Goal: Task Accomplishment & Management: Manage account settings

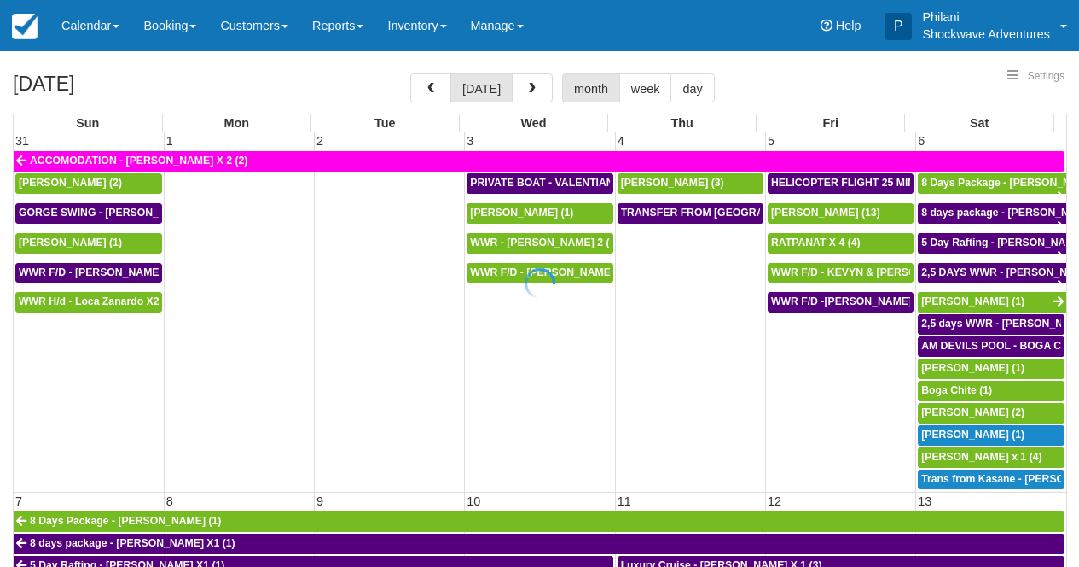
select select
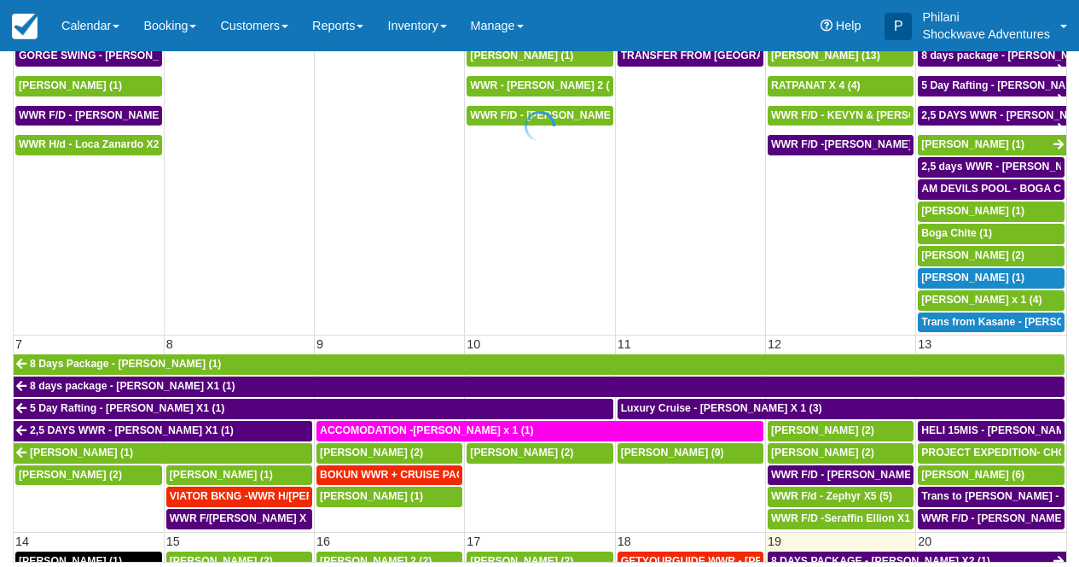
scroll to position [203, 0]
select select
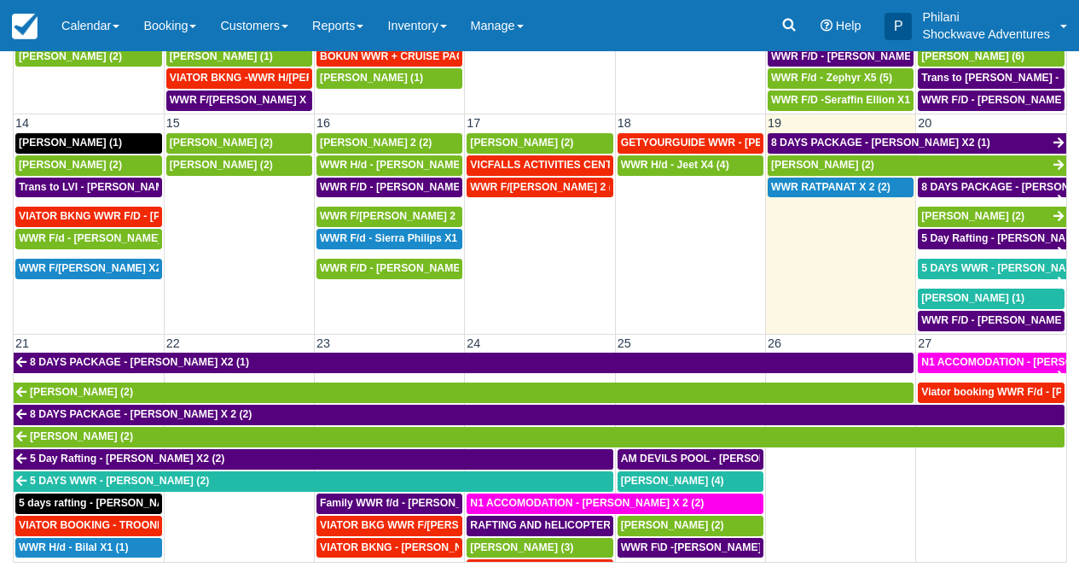
scroll to position [399, 0]
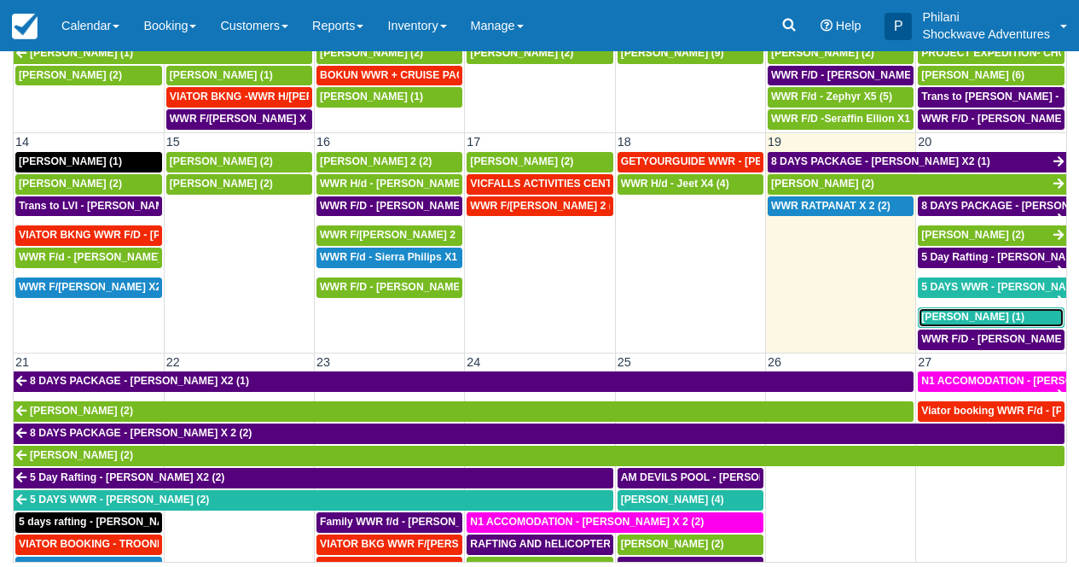
click at [977, 321] on span "[PERSON_NAME] (1)" at bounding box center [972, 317] width 103 height 12
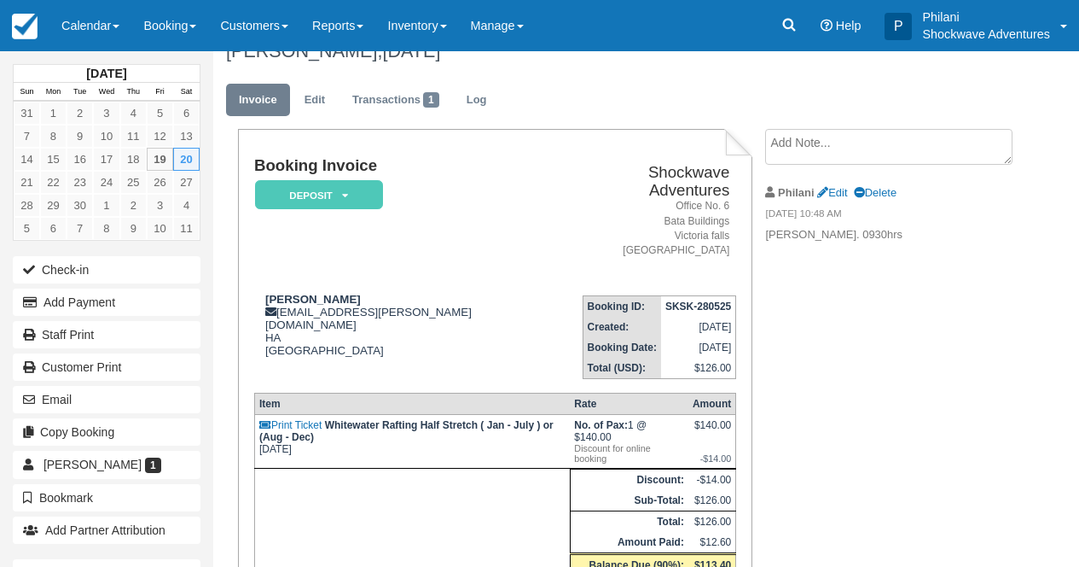
scroll to position [41, 0]
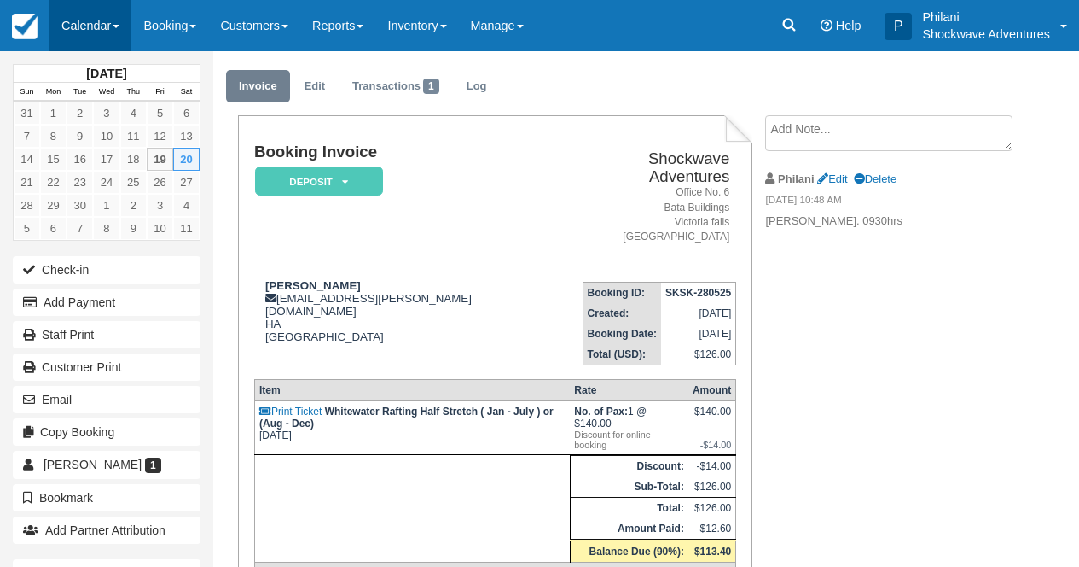
click at [113, 21] on link "Calendar" at bounding box center [90, 25] width 82 height 51
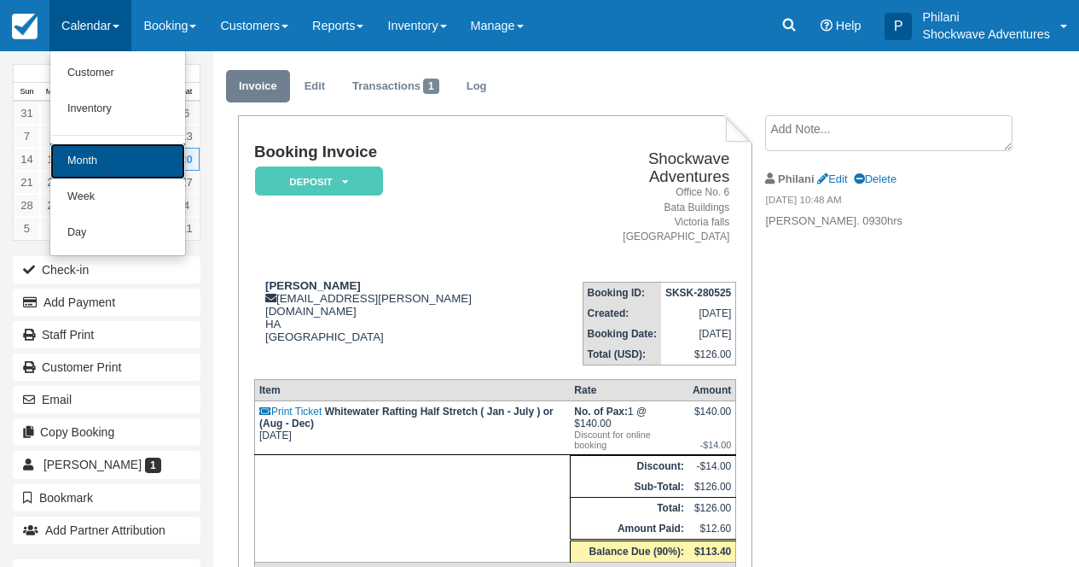
click at [126, 169] on link "Month" at bounding box center [117, 161] width 135 height 36
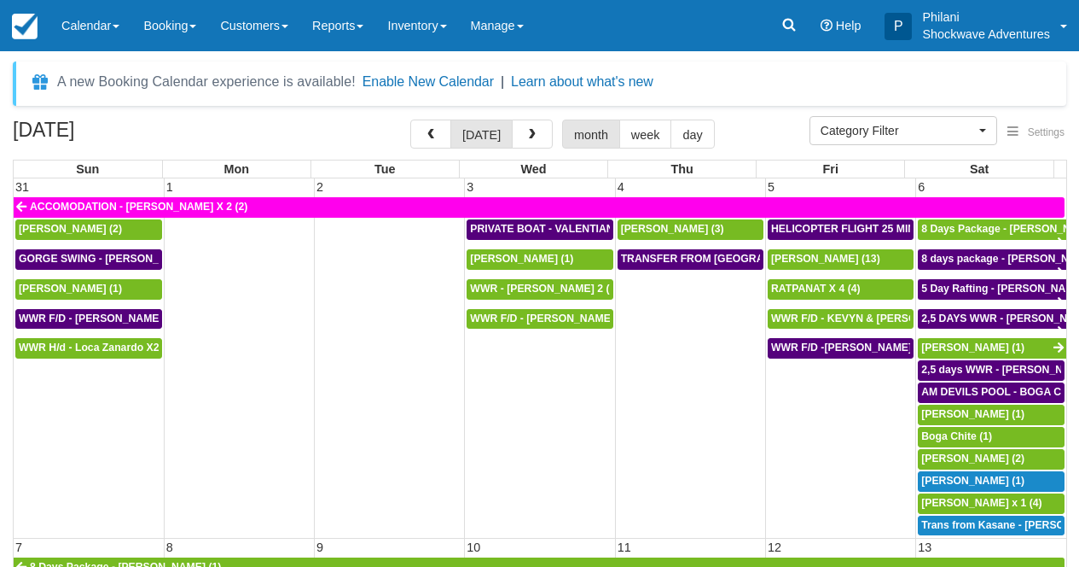
select select
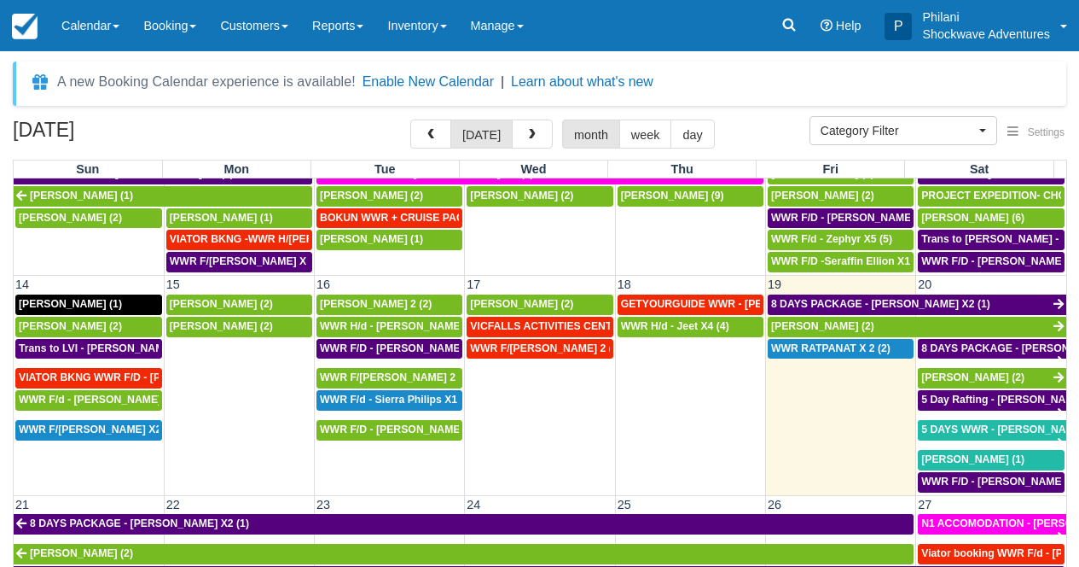
scroll to position [461, 0]
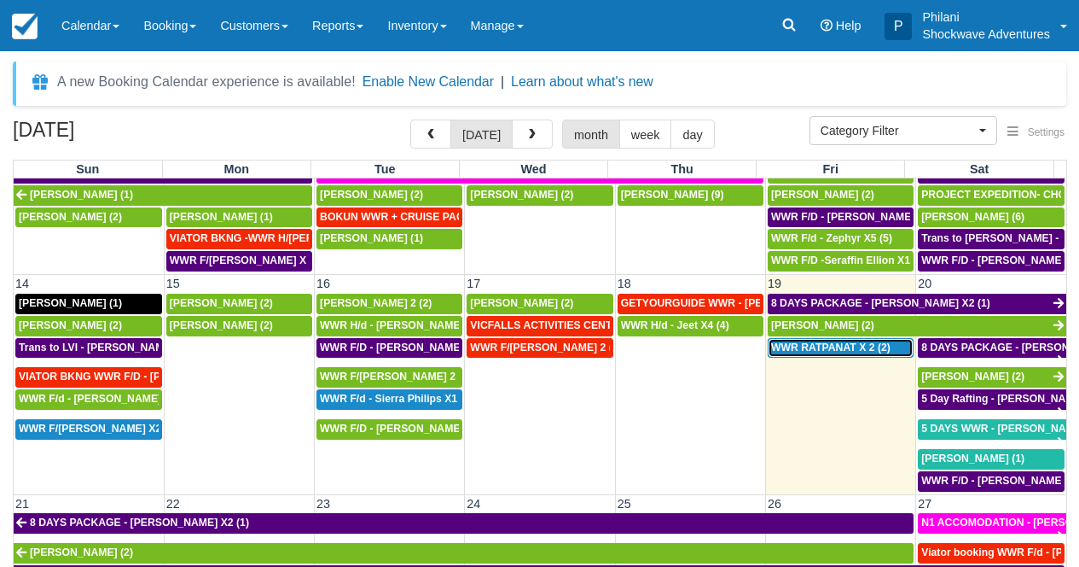
click at [856, 352] on span "WWR RATPANAT X 2 (2)" at bounding box center [830, 347] width 119 height 12
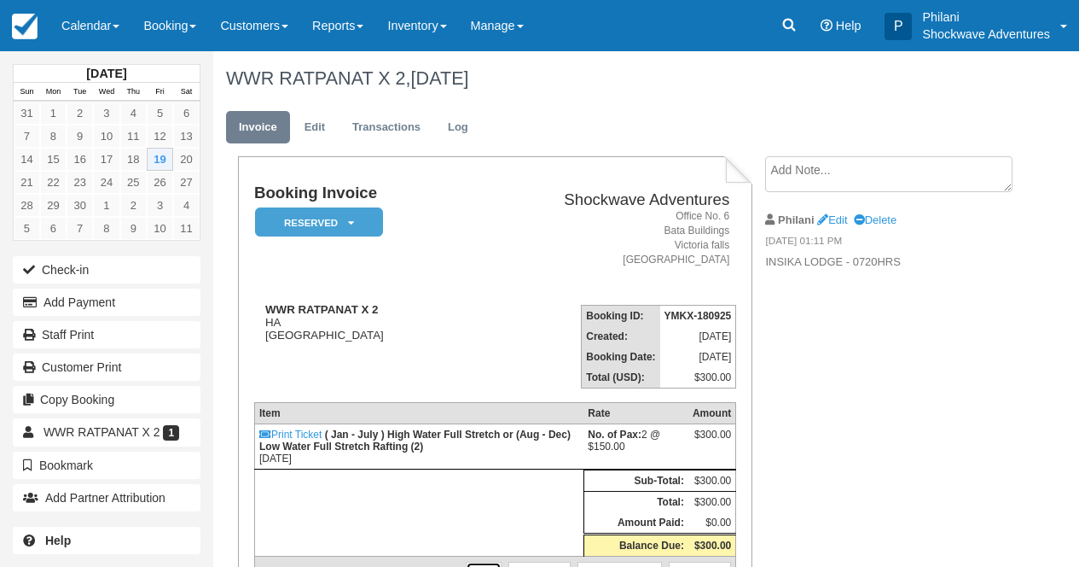
click at [472, 561] on link "Edit" at bounding box center [484, 569] width 36 height 17
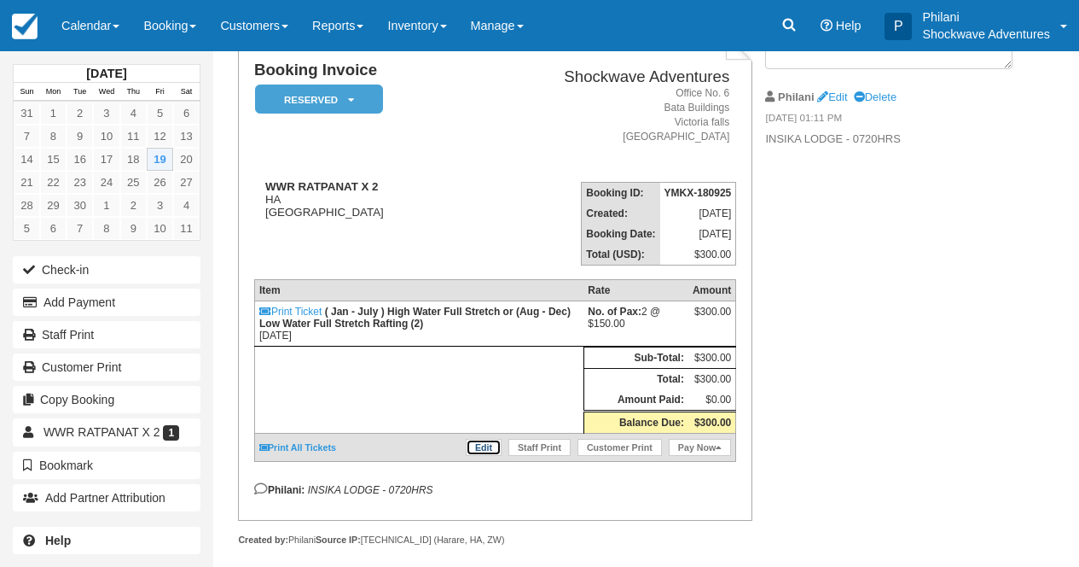
scroll to position [123, 0]
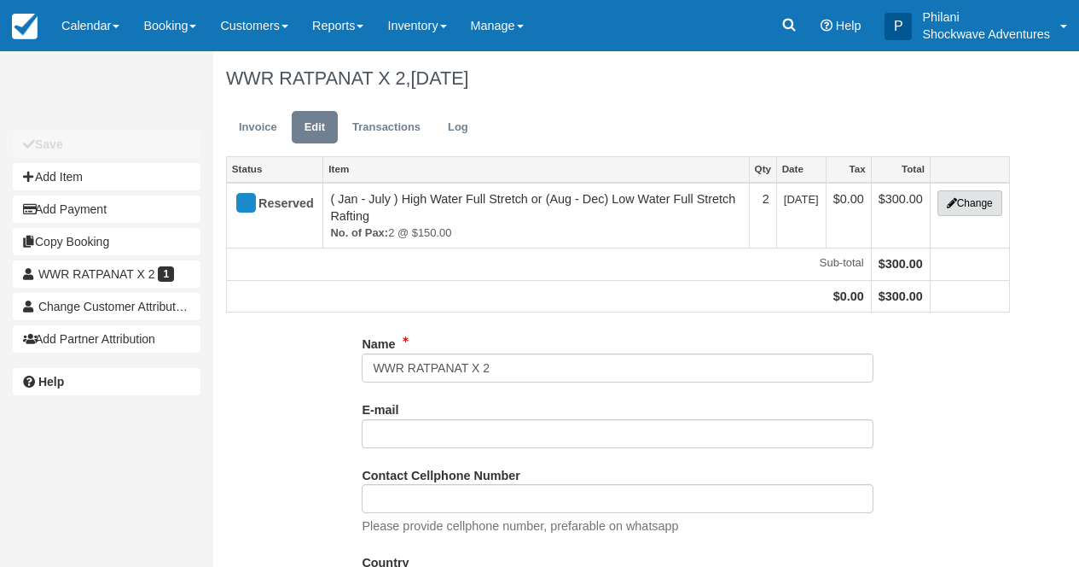
click at [968, 209] on button "Change" at bounding box center [970, 203] width 65 height 26
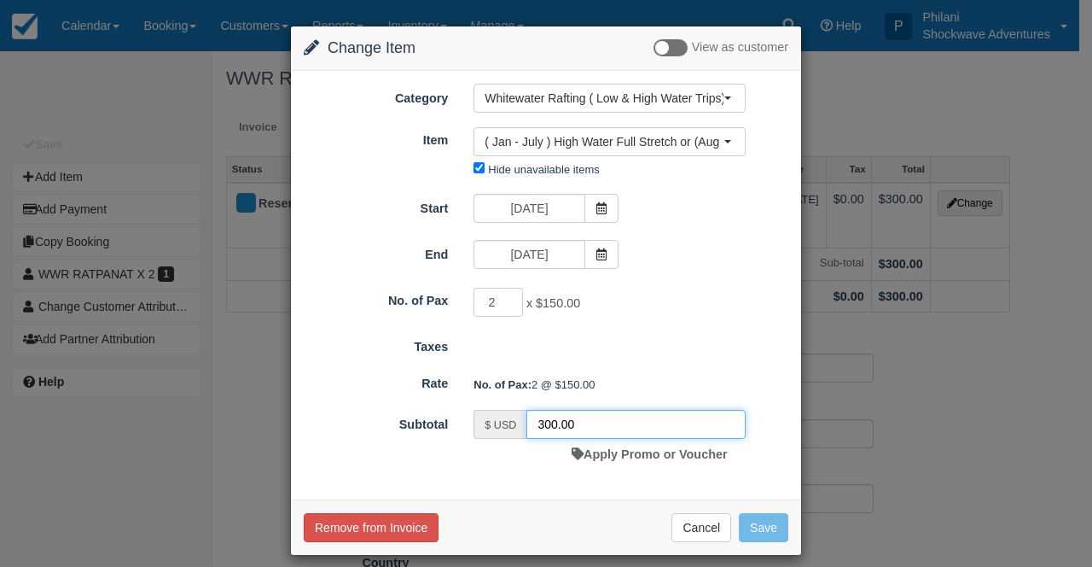
click at [537, 424] on input "300.00" at bounding box center [635, 424] width 219 height 29
drag, startPoint x: 544, startPoint y: 427, endPoint x: 544, endPoint y: 438, distance: 11.1
click at [543, 427] on input "100.00" at bounding box center [635, 424] width 219 height 29
type input "180.00"
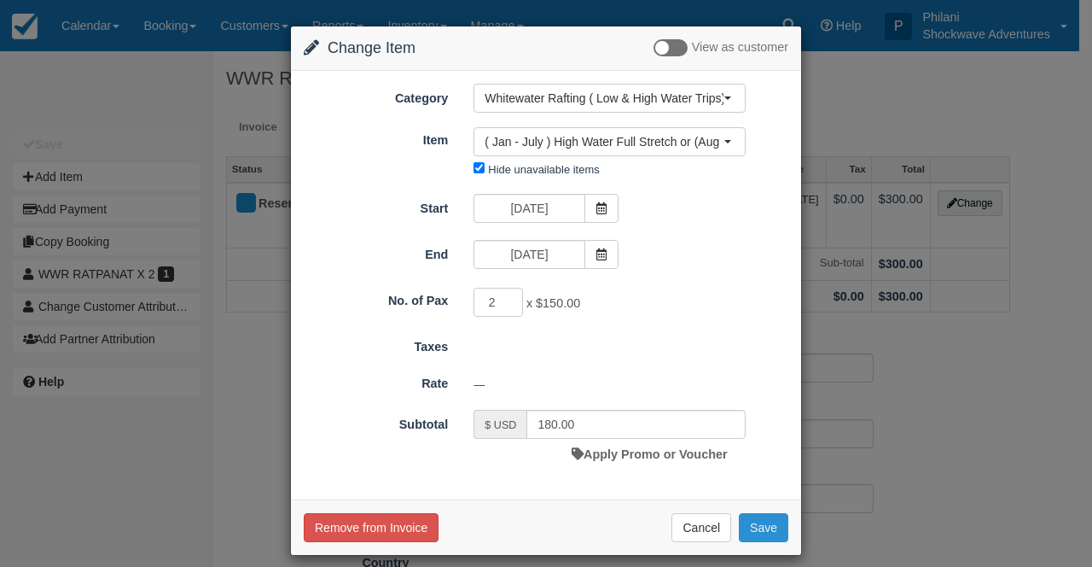
click at [758, 520] on button "Save" at bounding box center [763, 527] width 49 height 29
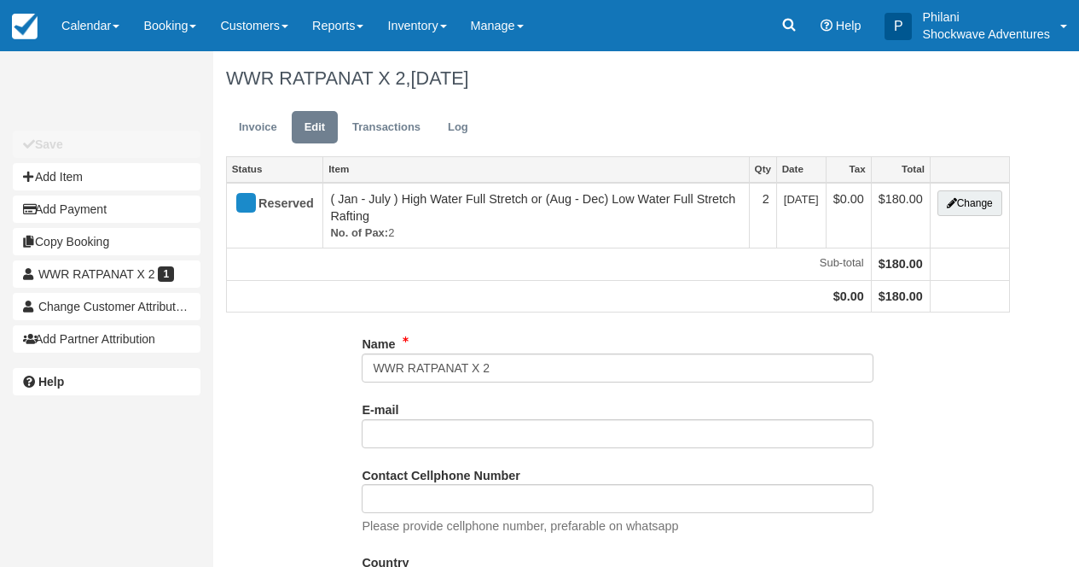
click at [258, 125] on link "Invoice" at bounding box center [258, 127] width 64 height 33
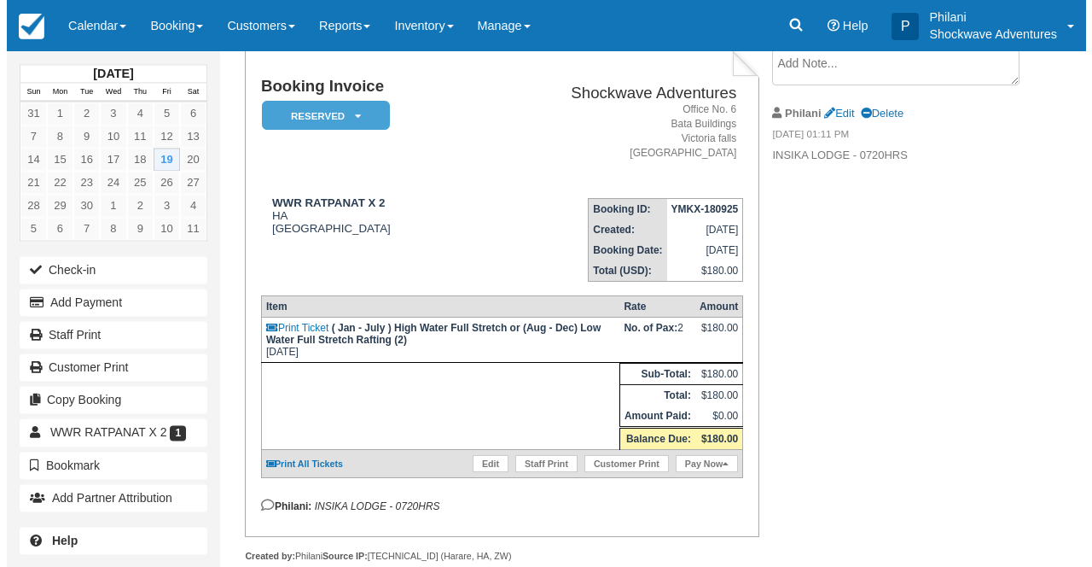
scroll to position [96, 0]
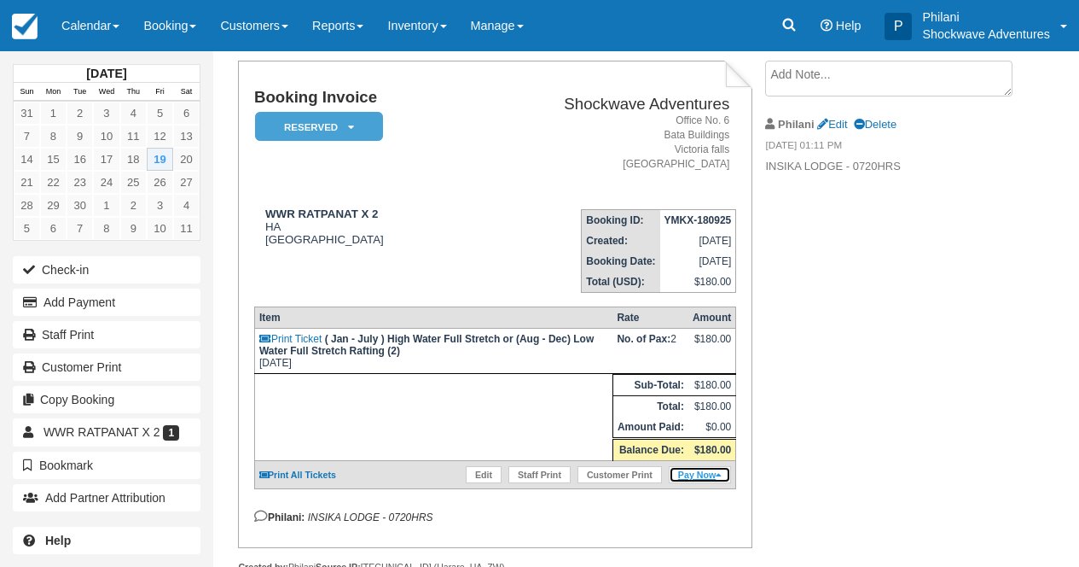
click at [716, 483] on link "Pay Now" at bounding box center [700, 474] width 62 height 17
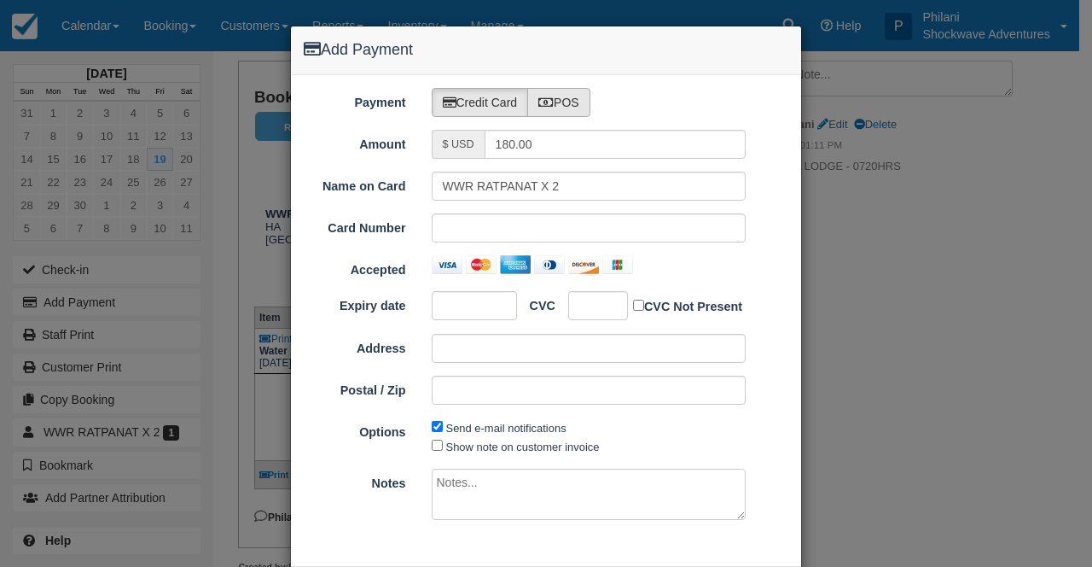
click at [579, 110] on label "POS" at bounding box center [558, 102] width 63 height 29
radio input "true"
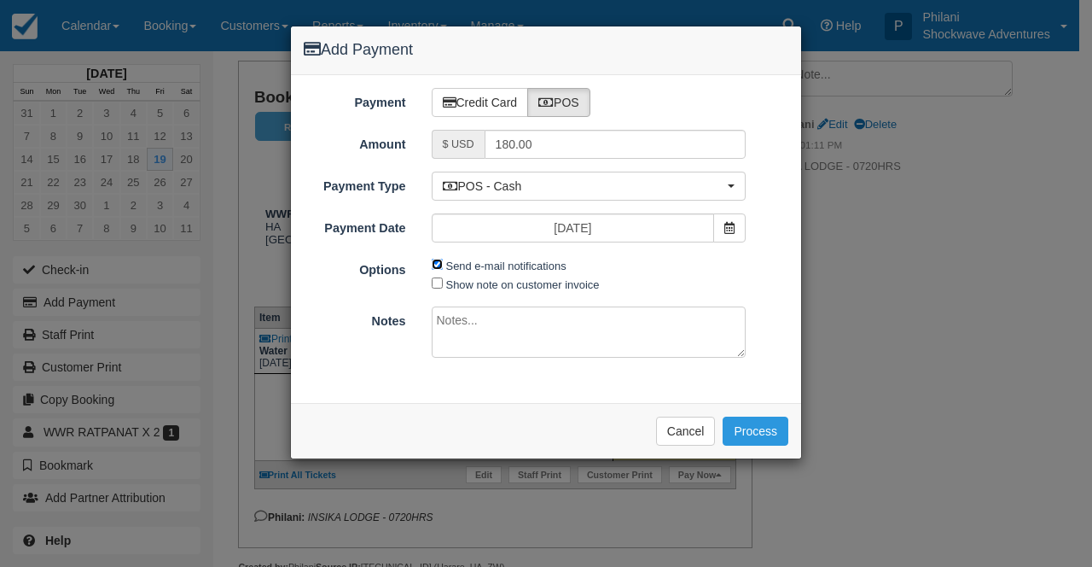
click at [438, 267] on input "Send e-mail notifications" at bounding box center [437, 264] width 11 height 11
checkbox input "false"
click at [465, 336] on textarea at bounding box center [589, 331] width 315 height 51
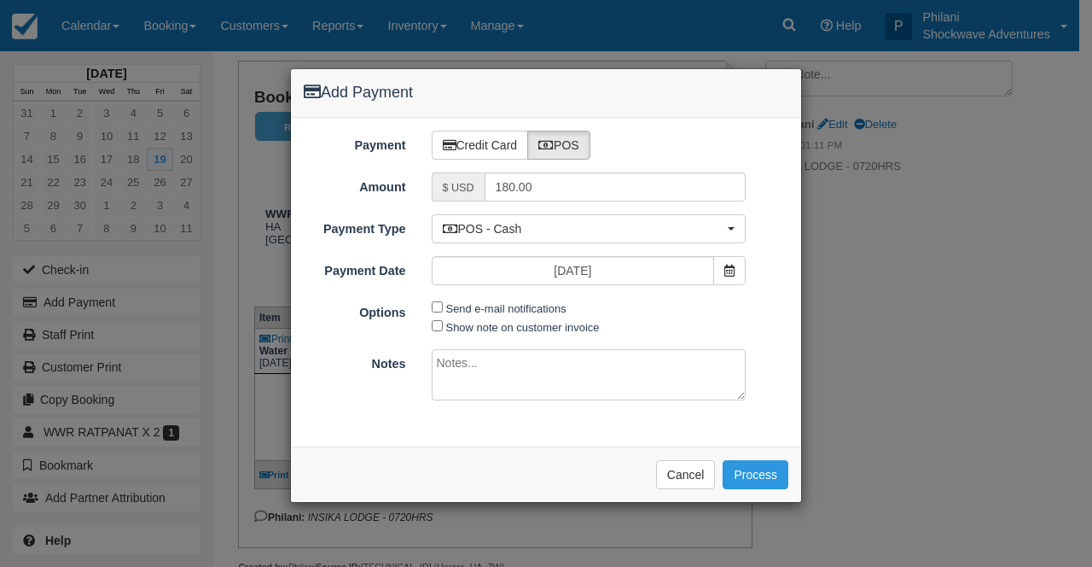
click at [453, 357] on textarea at bounding box center [589, 374] width 315 height 51
type textarea "paid cash"
click at [768, 474] on button "Process" at bounding box center [756, 474] width 66 height 29
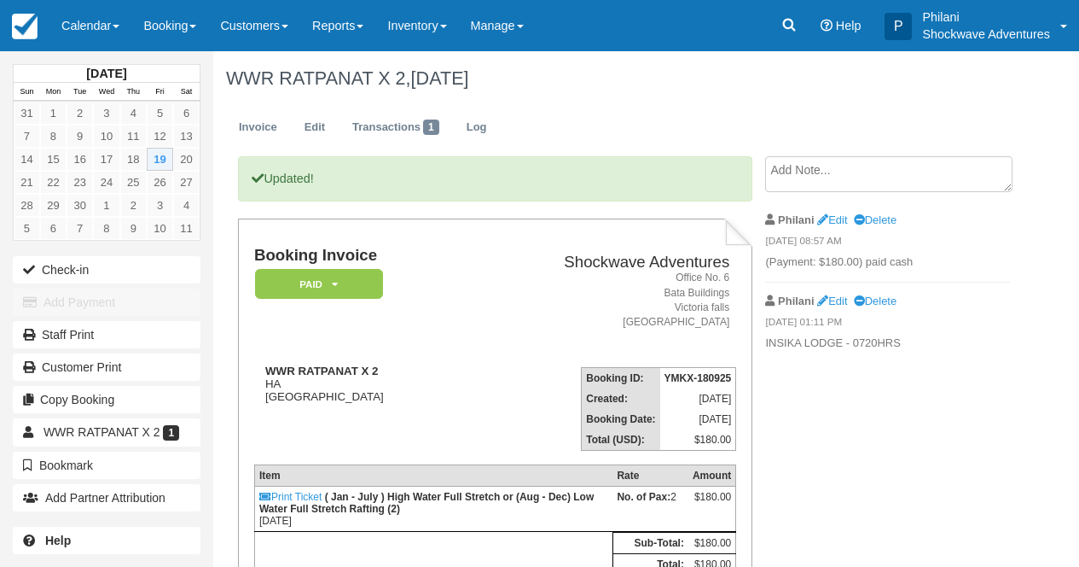
click at [113, 28] on link "Calendar" at bounding box center [90, 25] width 82 height 51
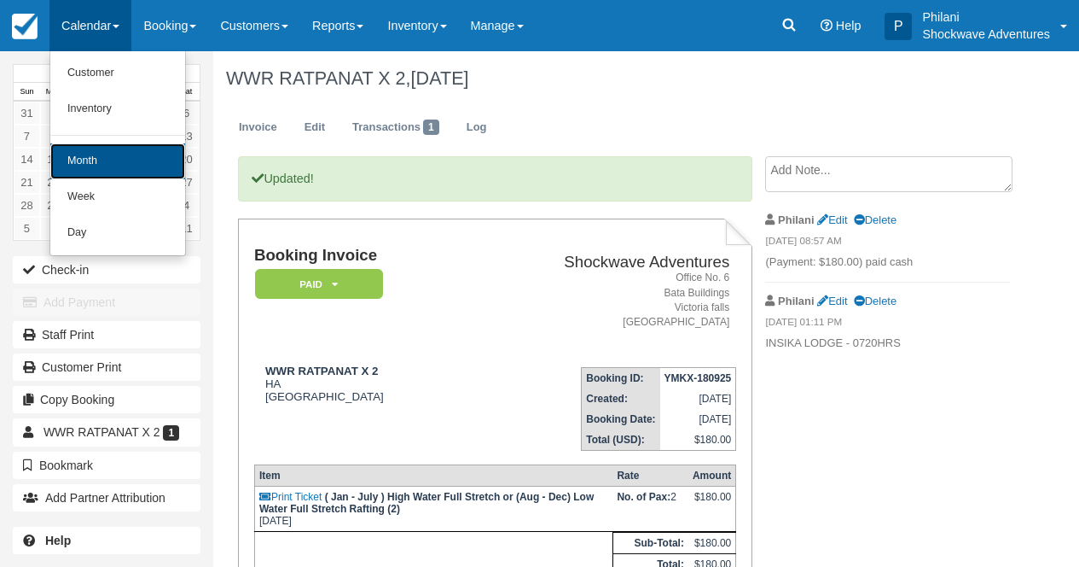
click at [128, 164] on link "Month" at bounding box center [117, 161] width 135 height 36
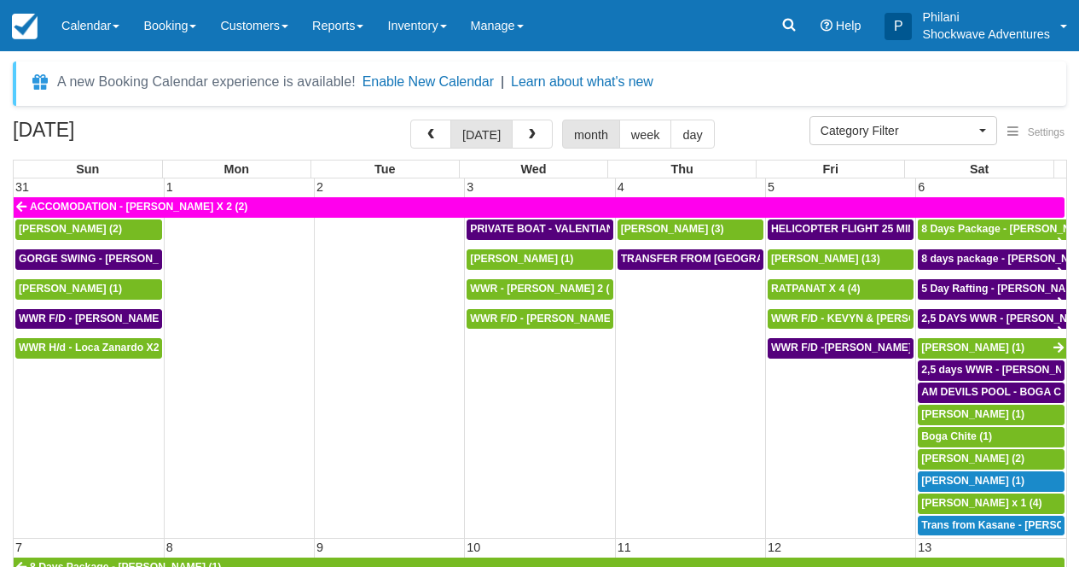
select select
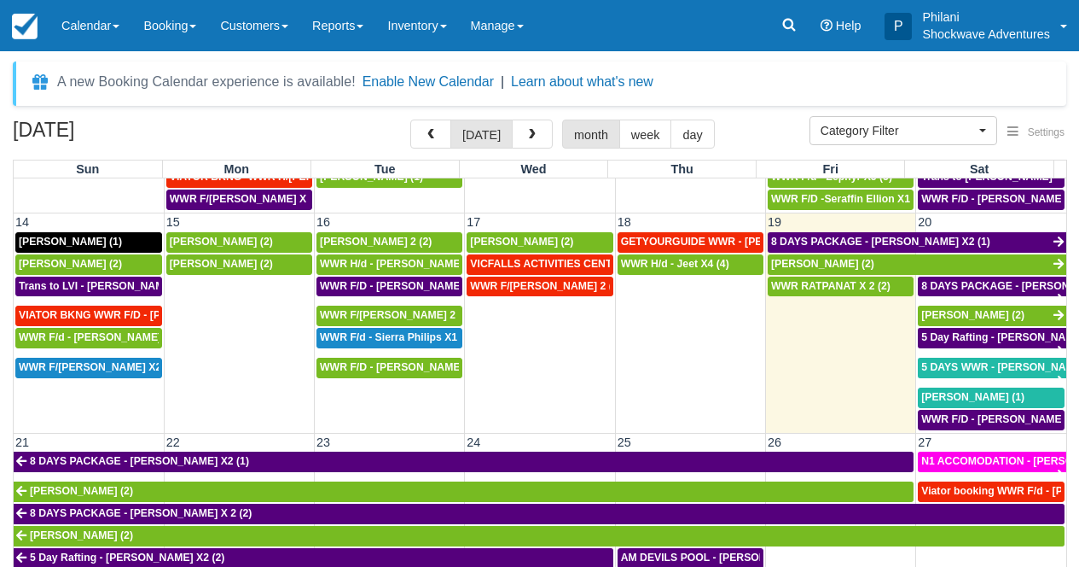
scroll to position [537, 0]
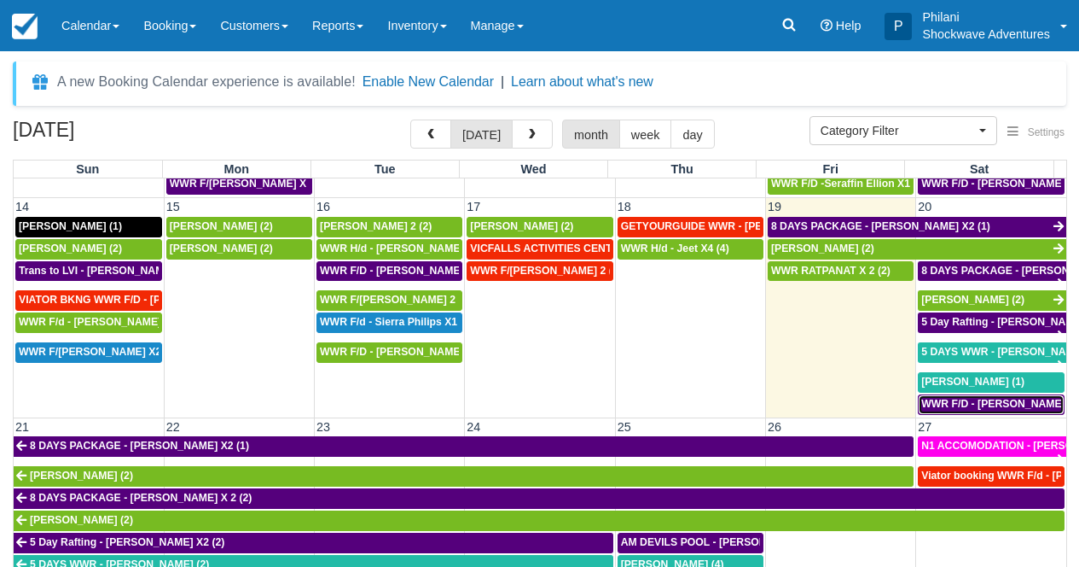
click at [1005, 403] on span "WWR F/D - CHRISTOF RICHTER X 1 (1)" at bounding box center [1010, 404] width 178 height 12
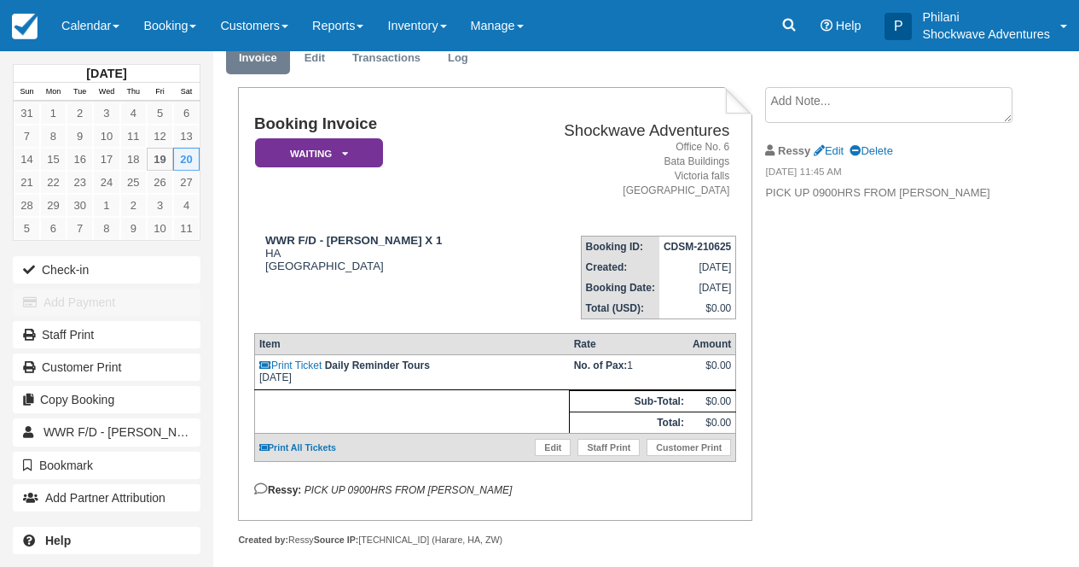
scroll to position [96, 0]
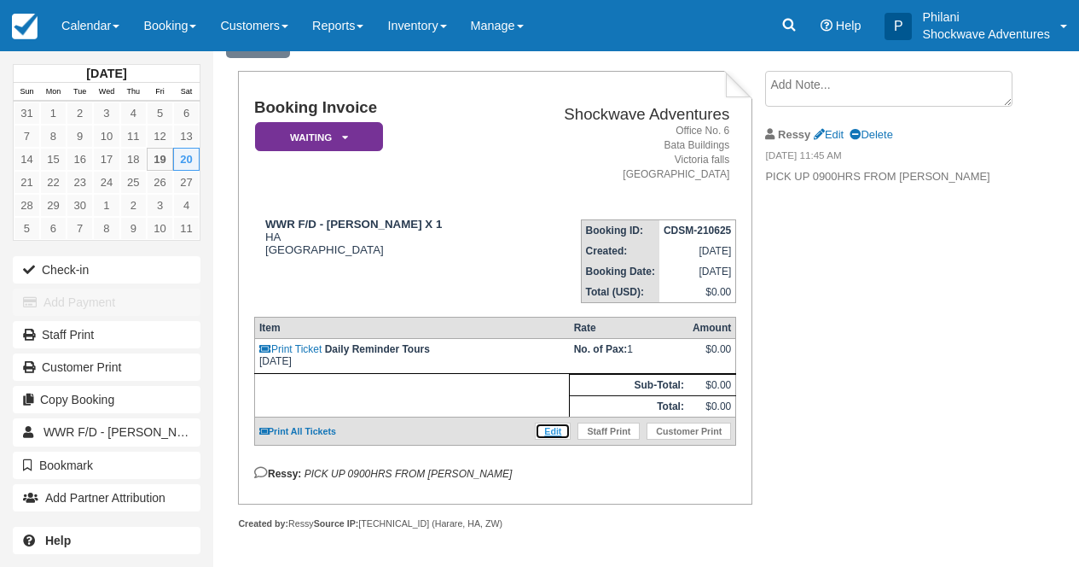
click at [545, 430] on link "Edit" at bounding box center [553, 430] width 36 height 17
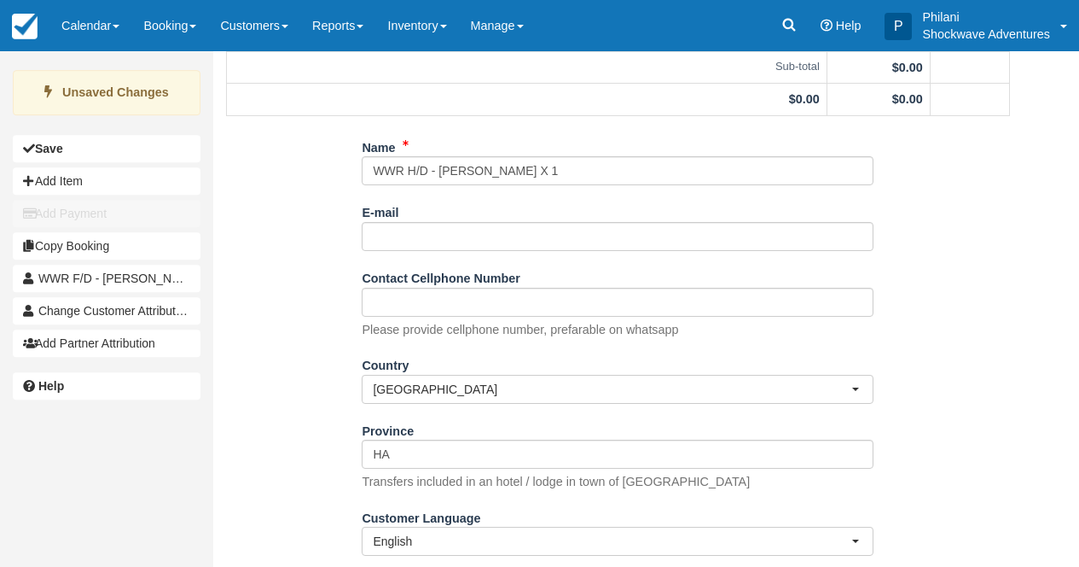
scroll to position [231, 0]
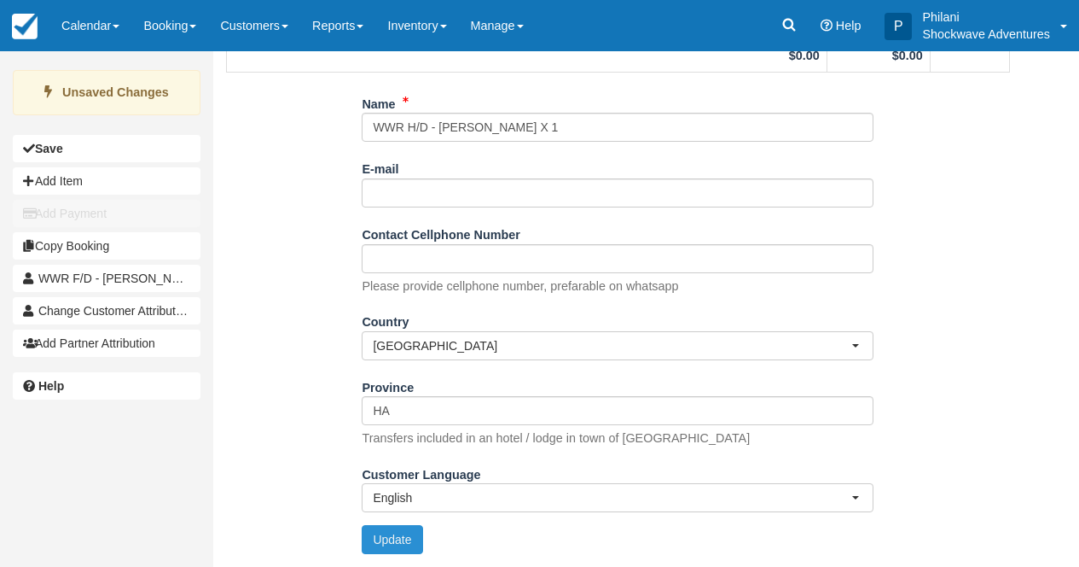
type input "WWR H/D - [PERSON_NAME] X 1"
drag, startPoint x: 404, startPoint y: 543, endPoint x: 412, endPoint y: 547, distance: 8.8
click at [404, 543] on button "Update" at bounding box center [392, 539] width 61 height 29
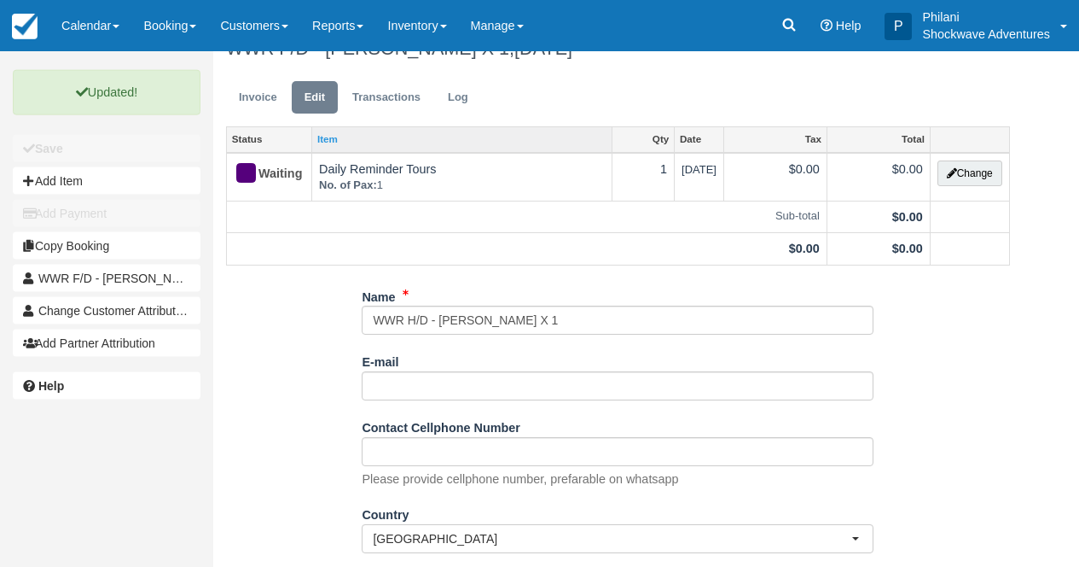
scroll to position [0, 0]
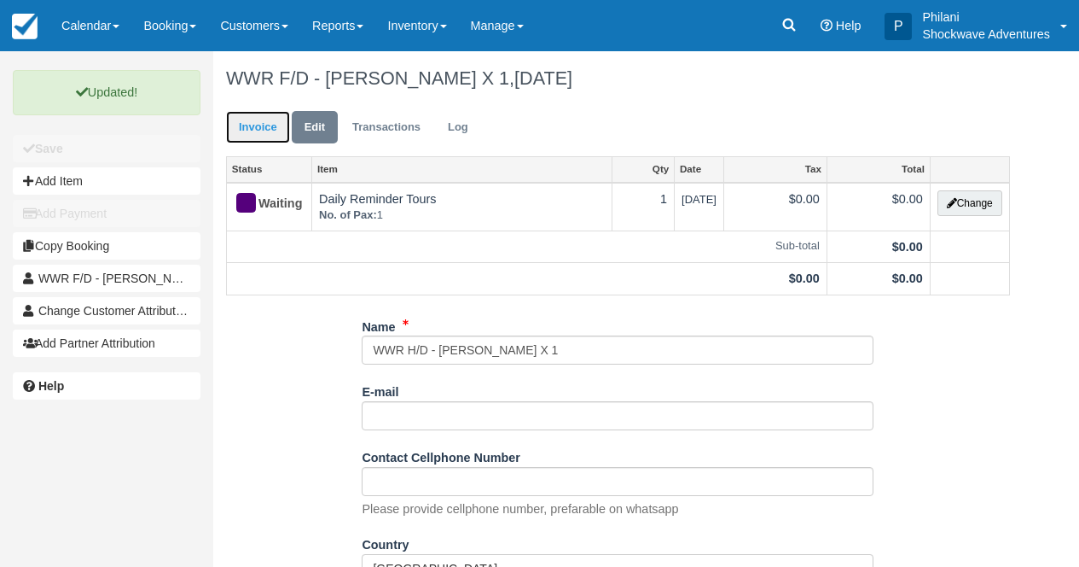
click at [262, 112] on link "Invoice" at bounding box center [258, 127] width 64 height 33
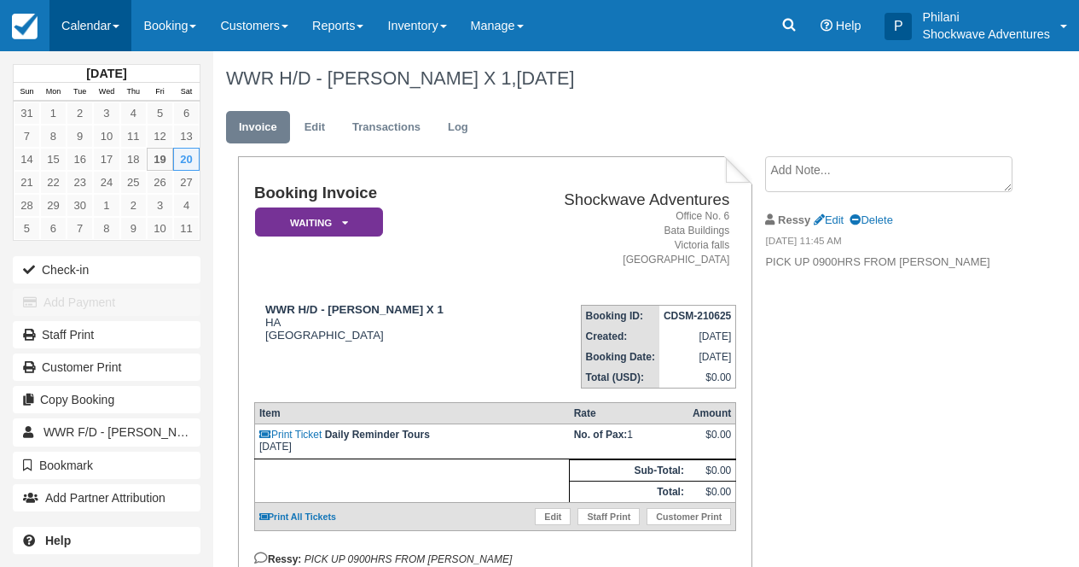
click at [110, 24] on link "Calendar" at bounding box center [90, 25] width 82 height 51
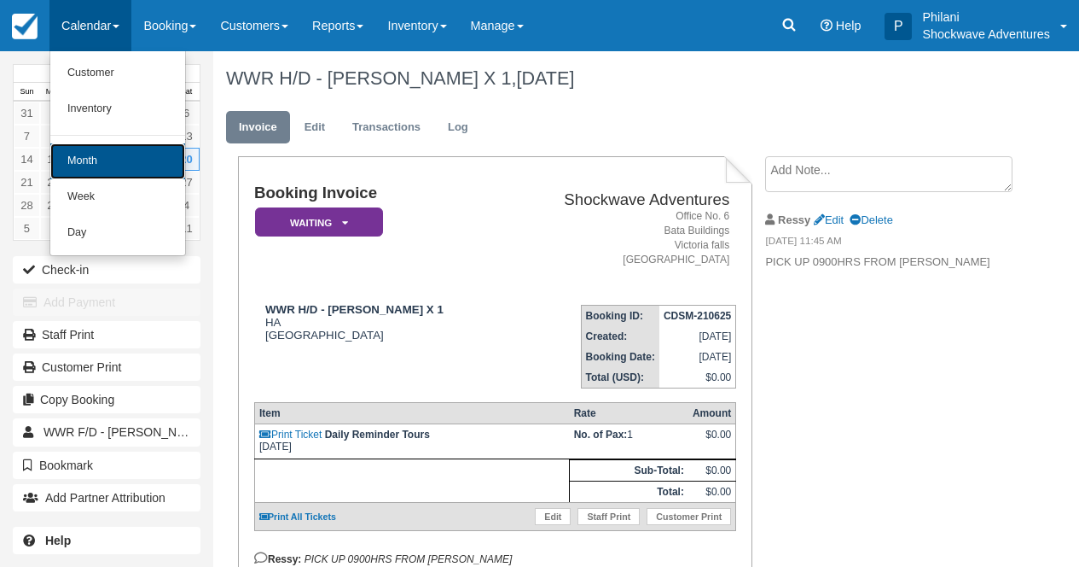
click at [177, 173] on link "Month" at bounding box center [117, 161] width 135 height 36
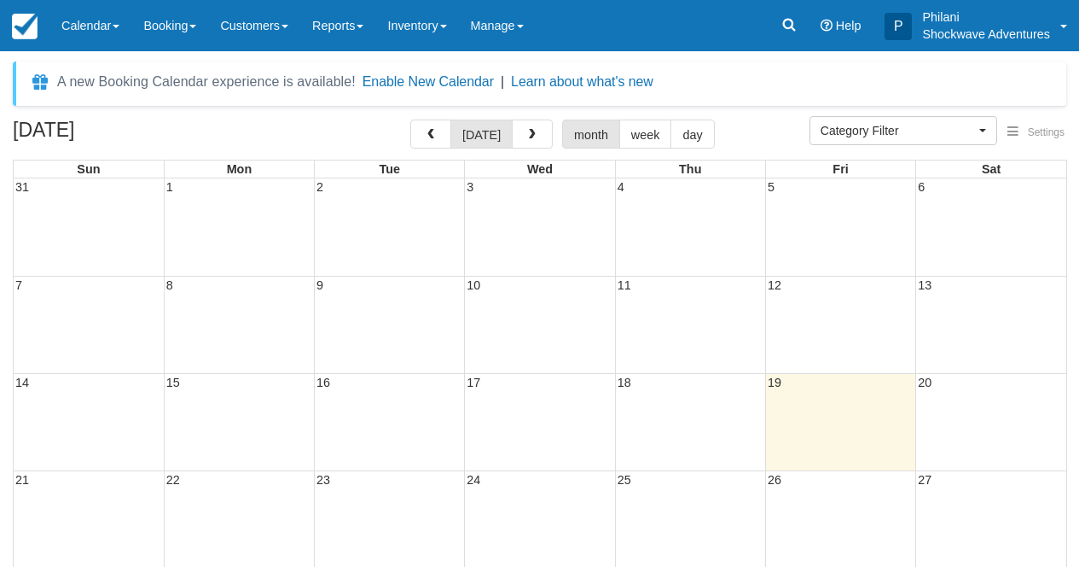
select select
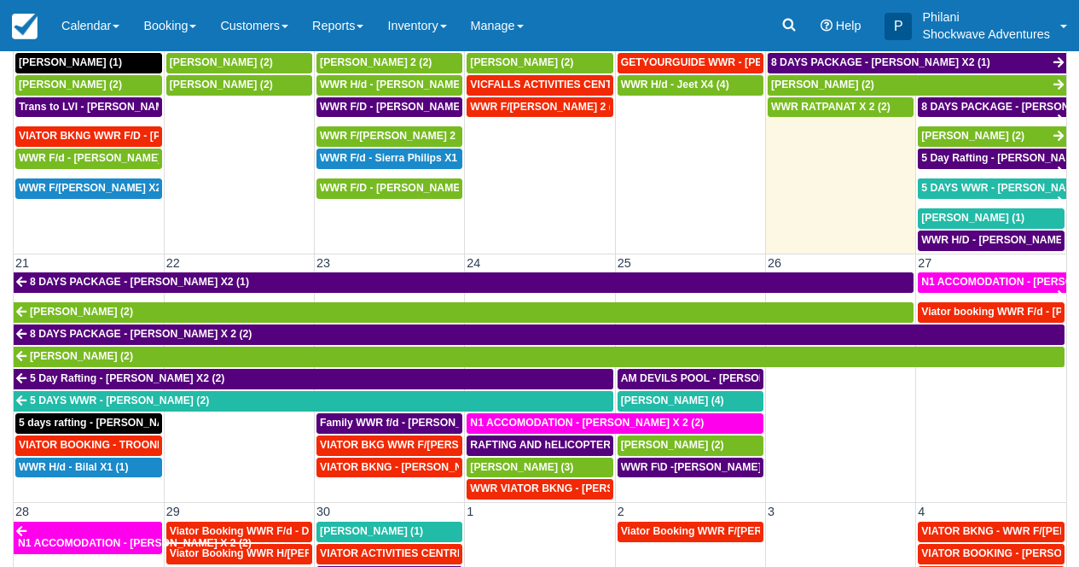
scroll to position [596, 0]
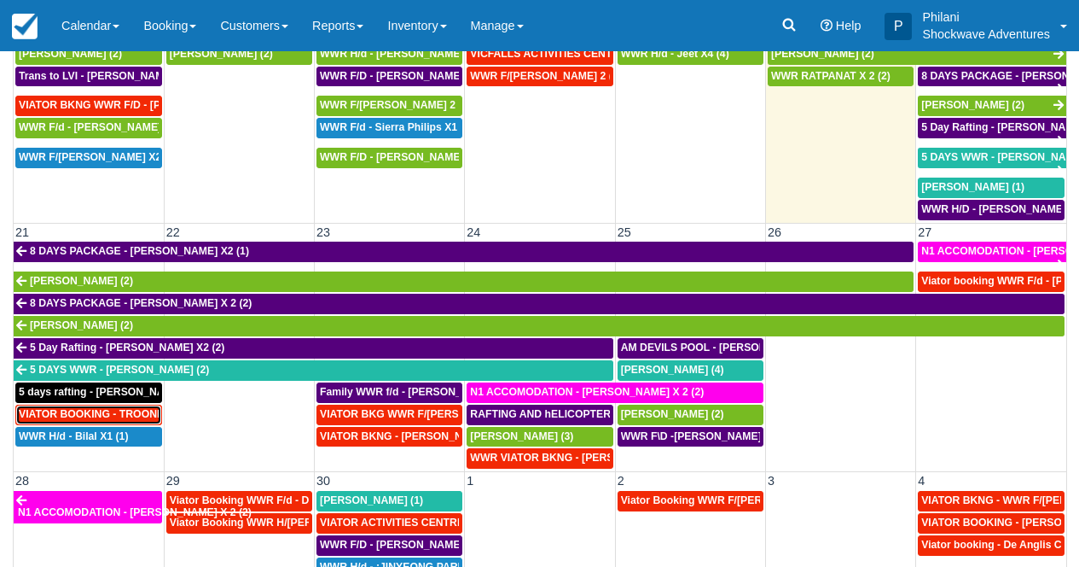
click at [117, 417] on span "VIATOR BOOKING - TROONBEECKX X 11 (11)" at bounding box center [133, 414] width 228 height 12
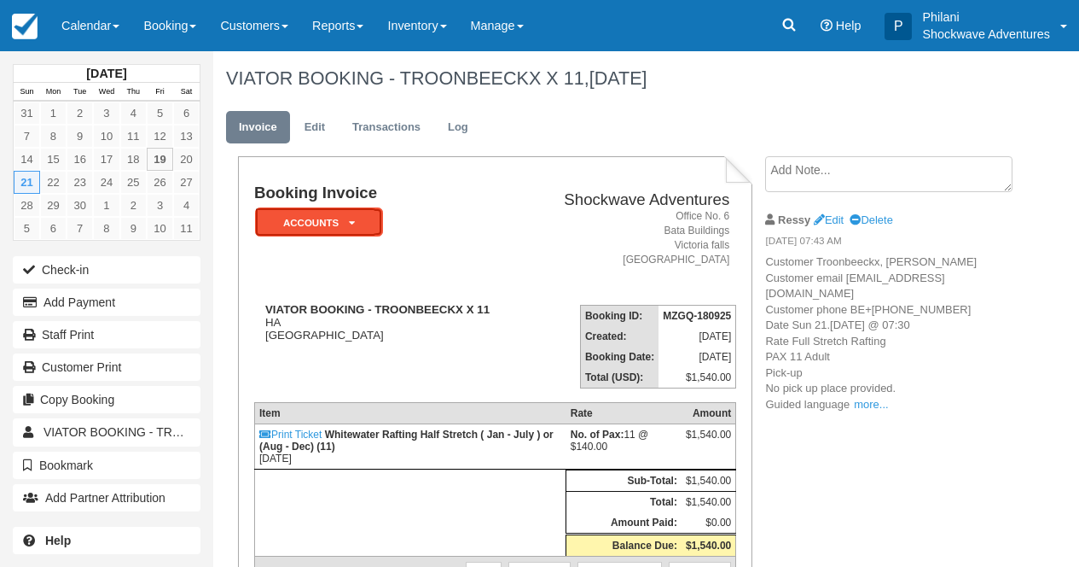
click at [371, 224] on em "ACCOUNTS" at bounding box center [319, 222] width 128 height 30
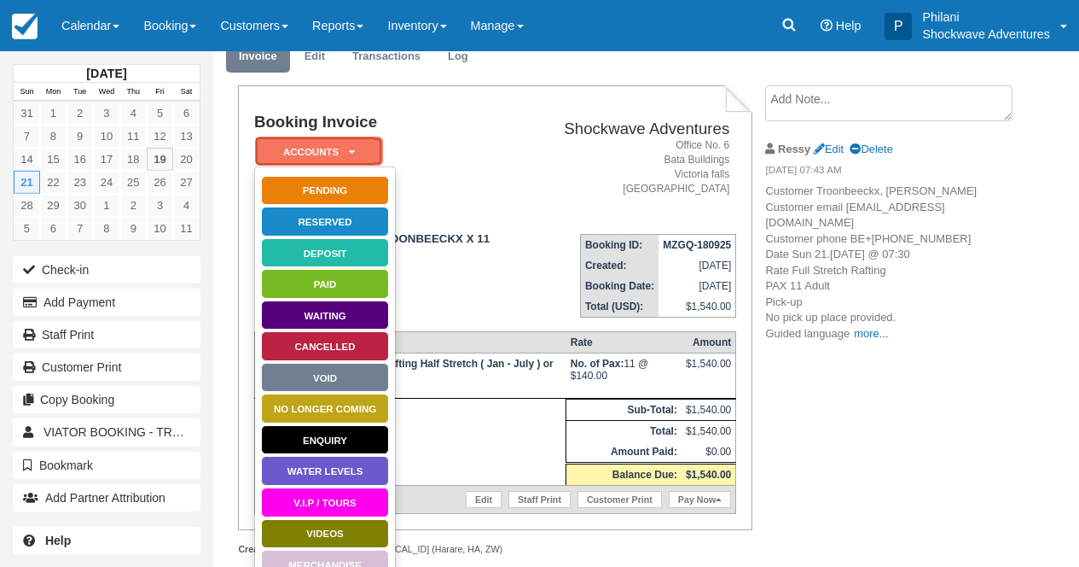
scroll to position [68, 0]
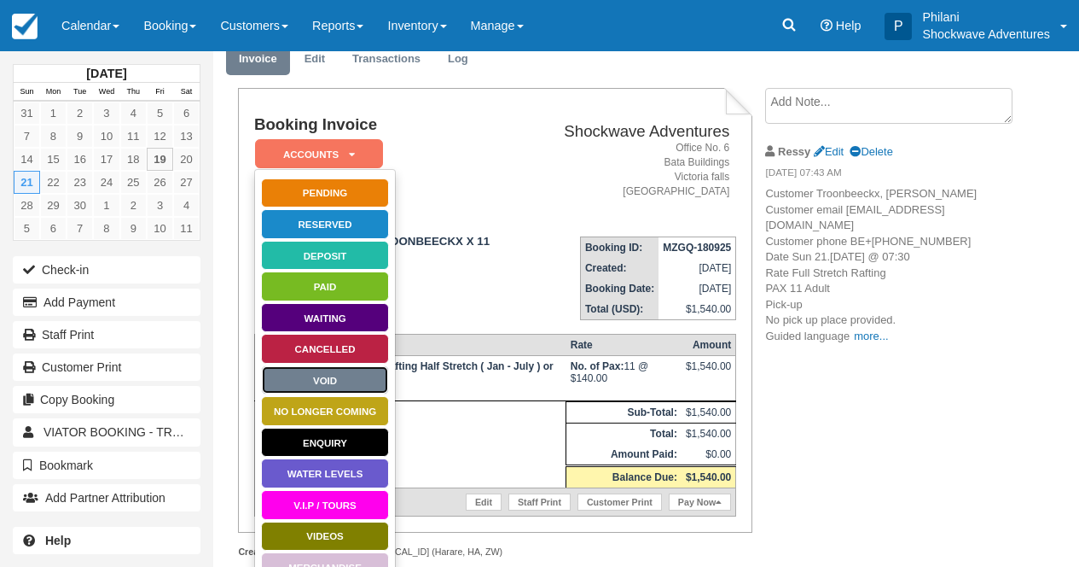
click at [354, 380] on link "Void" at bounding box center [325, 380] width 128 height 30
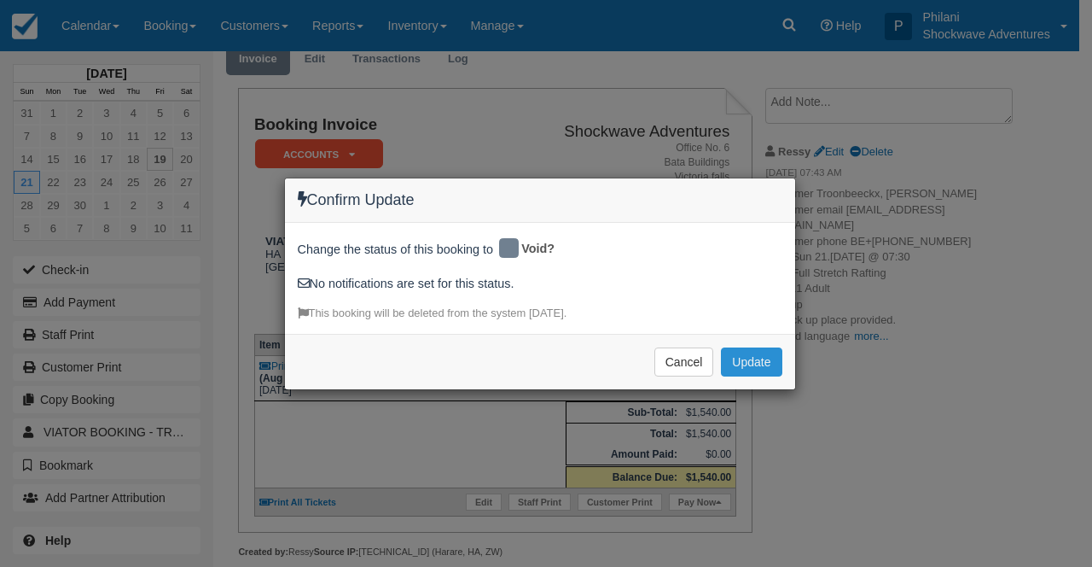
click at [758, 352] on button "Update" at bounding box center [751, 361] width 61 height 29
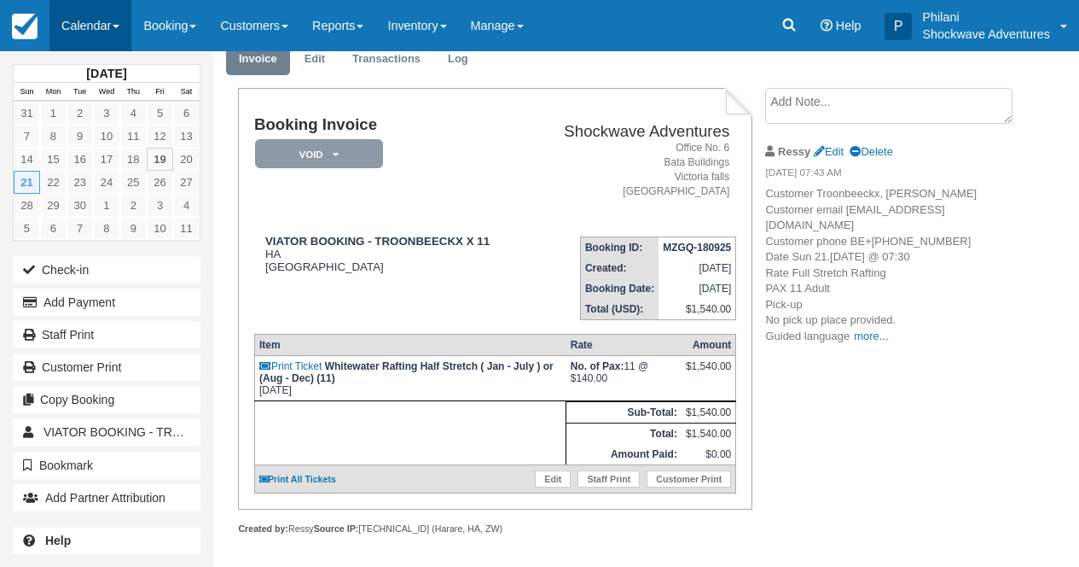
click at [118, 16] on link "Calendar" at bounding box center [90, 25] width 82 height 51
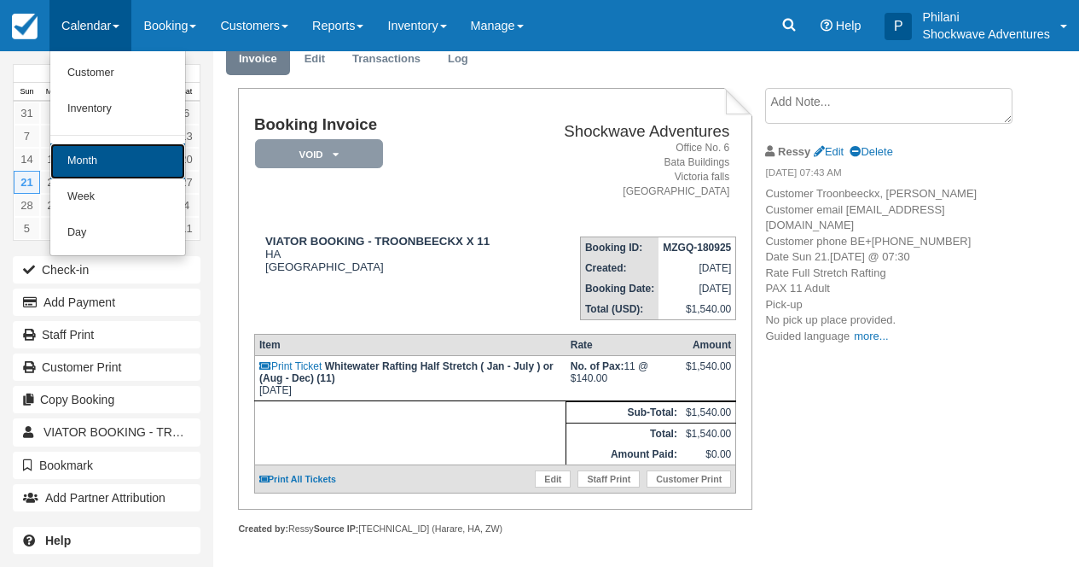
click at [132, 161] on link "Month" at bounding box center [117, 161] width 135 height 36
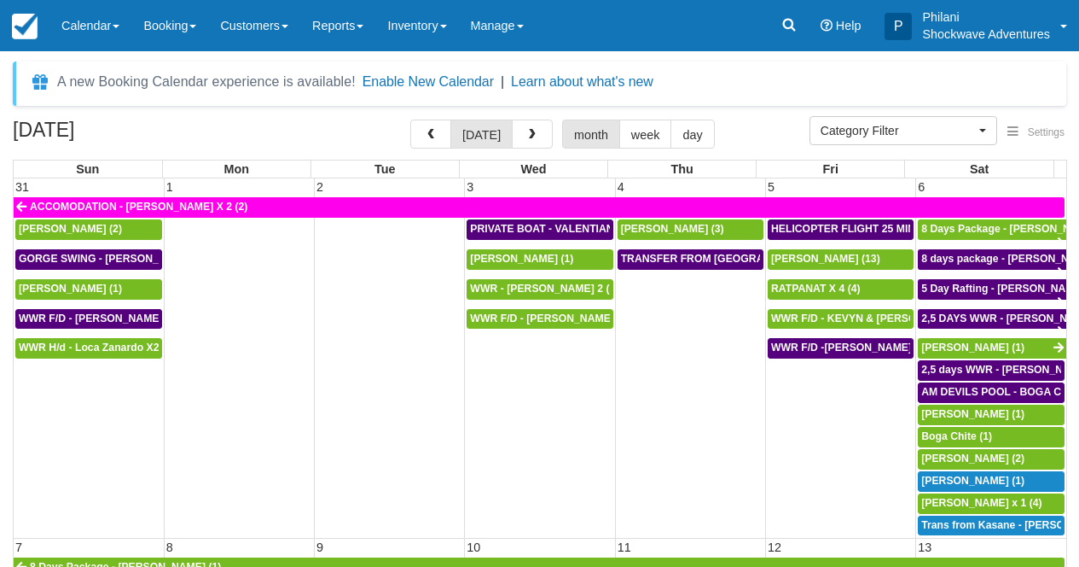
select select
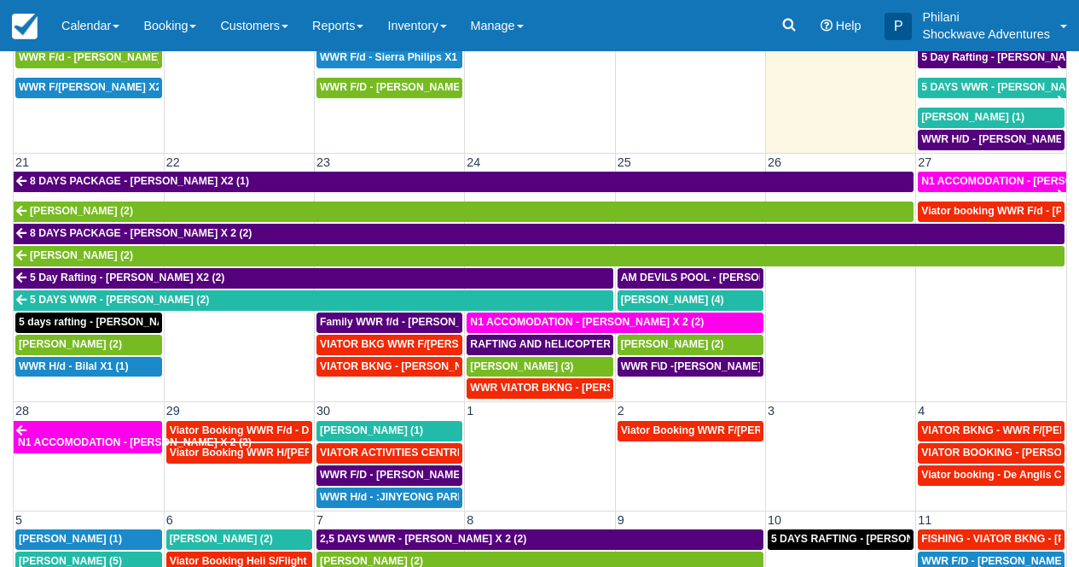
scroll to position [350, 0]
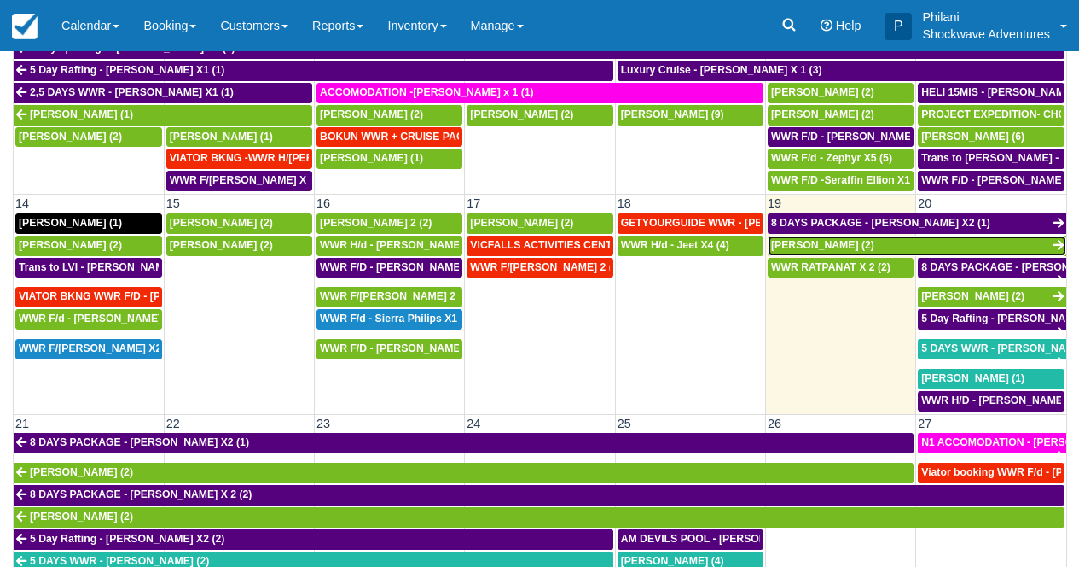
click at [861, 249] on link "[PERSON_NAME] (2)" at bounding box center [917, 245] width 299 height 20
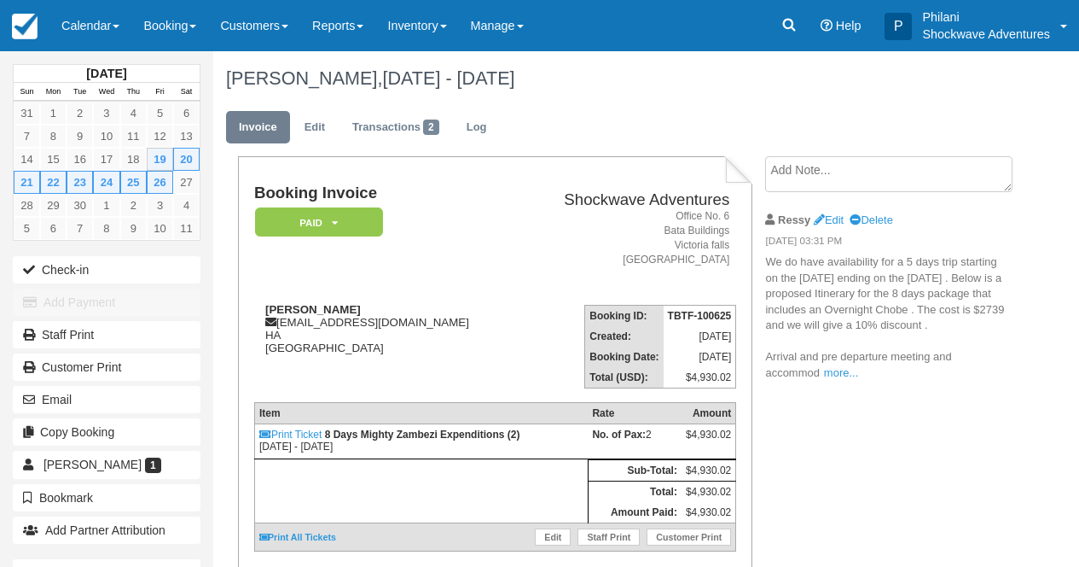
click at [845, 379] on link "more..." at bounding box center [841, 372] width 34 height 13
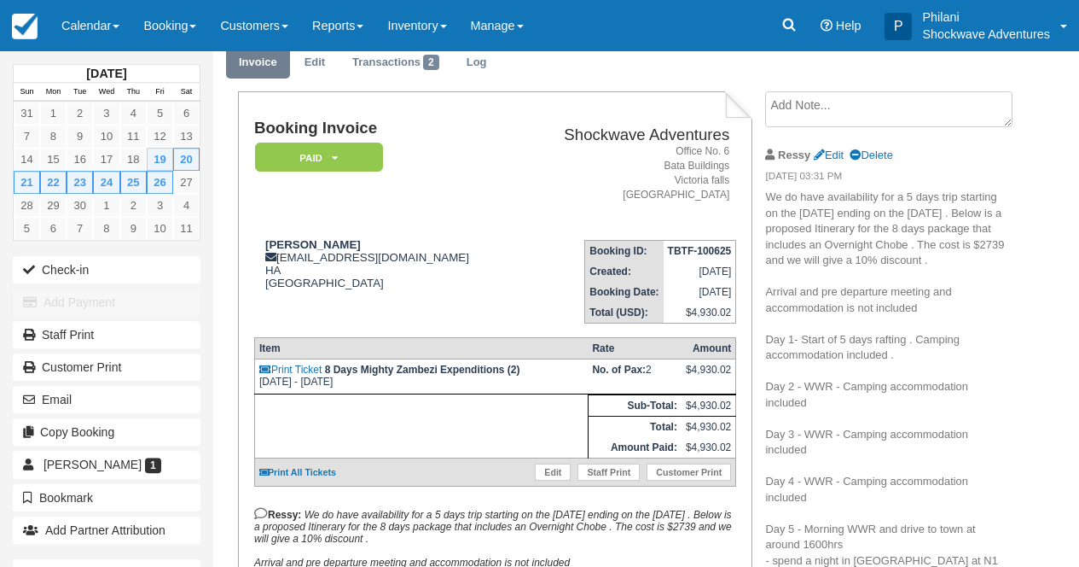
scroll to position [27, 0]
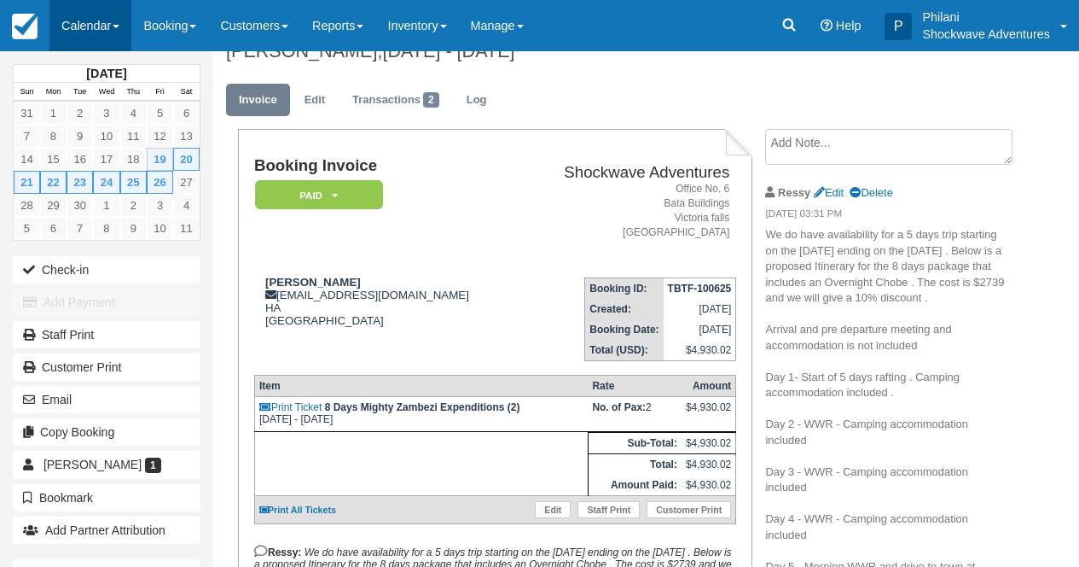
click at [117, 19] on link "Calendar" at bounding box center [90, 25] width 82 height 51
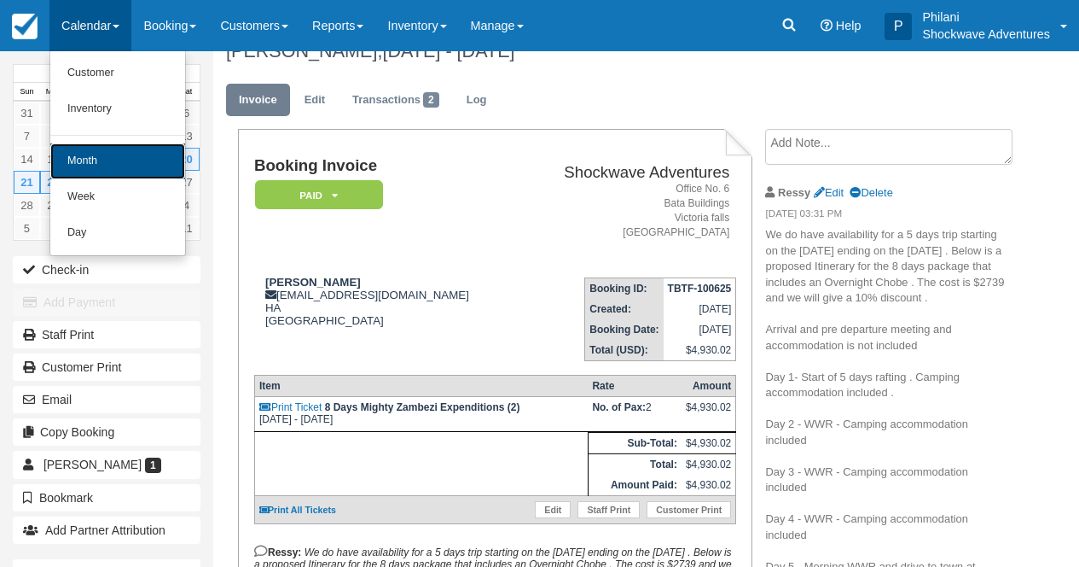
click at [154, 154] on link "Month" at bounding box center [117, 161] width 135 height 36
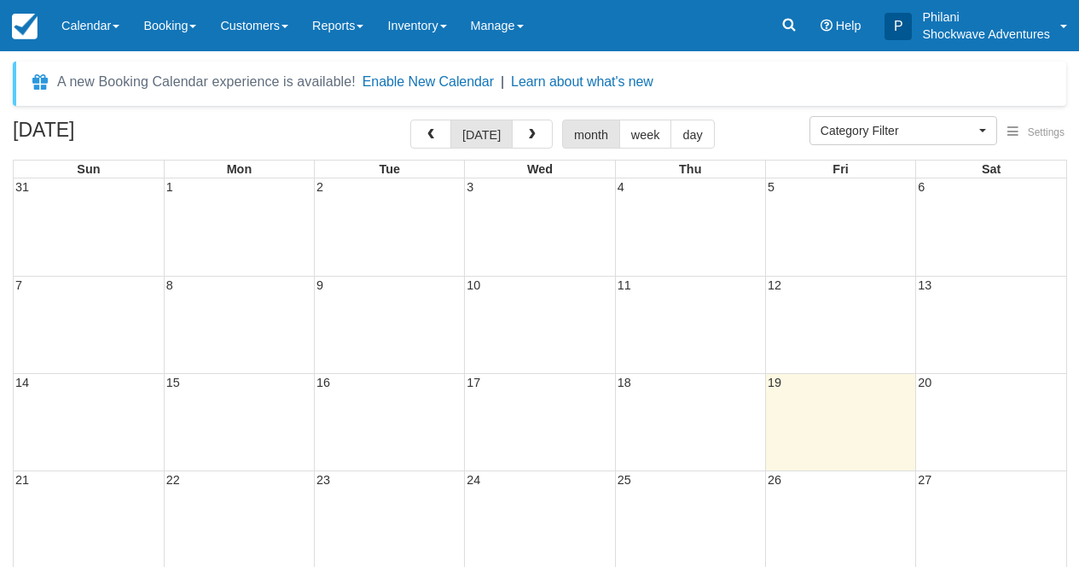
select select
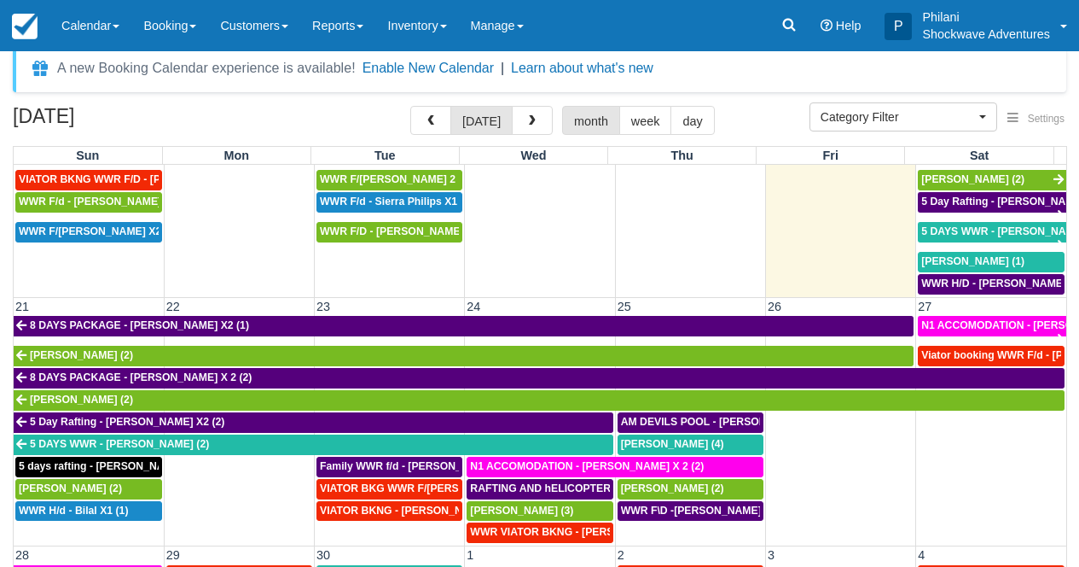
scroll to position [642, 0]
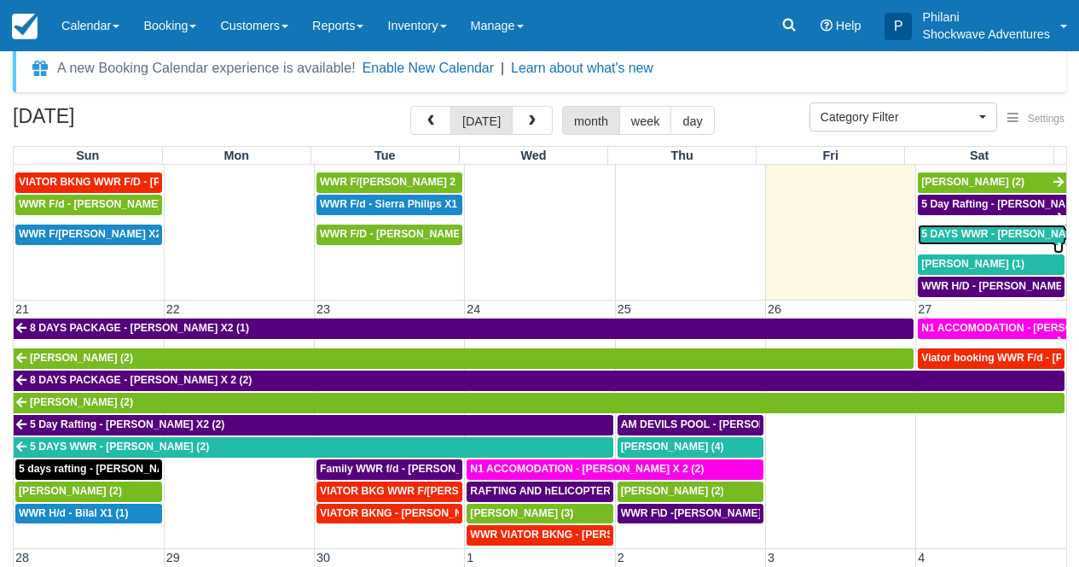
click at [999, 236] on span "5 DAYS WWR - [PERSON_NAME] (2)" at bounding box center [1010, 234] width 179 height 12
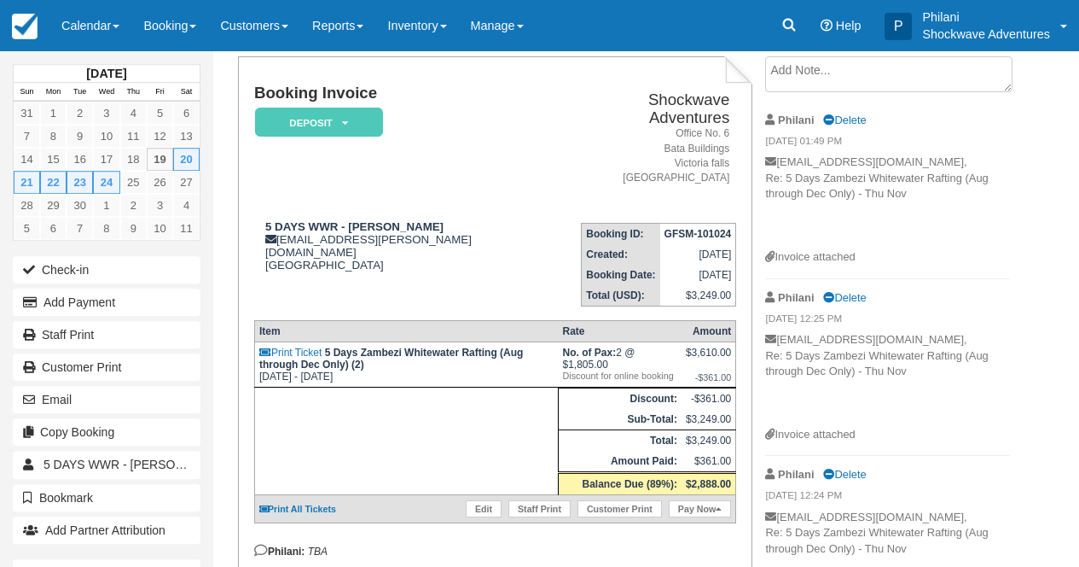
scroll to position [96, 0]
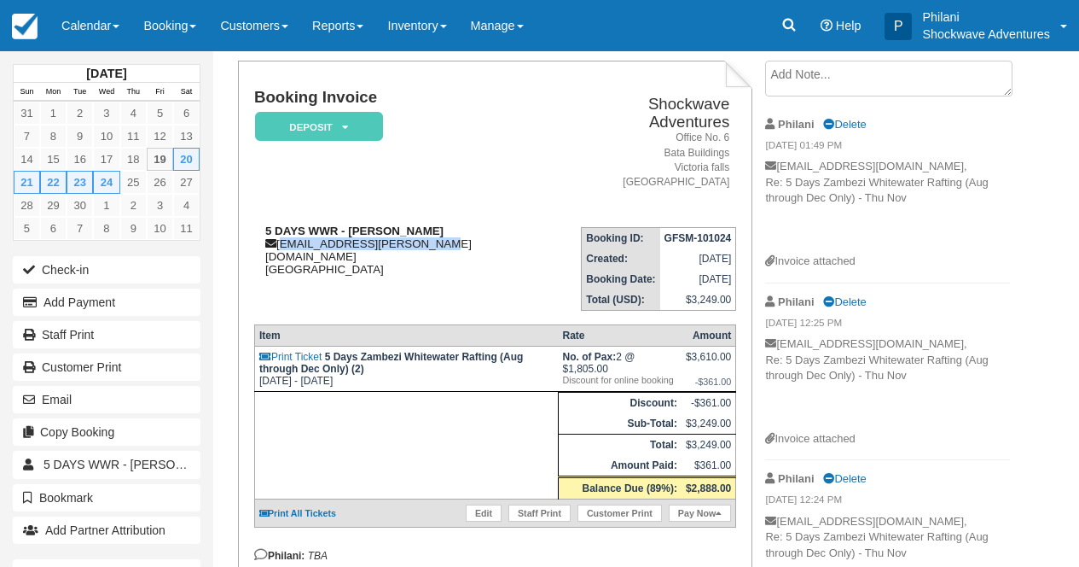
drag, startPoint x: 282, startPoint y: 231, endPoint x: 442, endPoint y: 233, distance: 160.4
click at [442, 233] on div "5 DAYS WWR - [PERSON_NAME] [EMAIL_ADDRESS][PERSON_NAME][DOMAIN_NAME] [GEOGRAPHI…" at bounding box center [406, 249] width 305 height 51
copy div "[EMAIL_ADDRESS][PERSON_NAME][DOMAIN_NAME]"
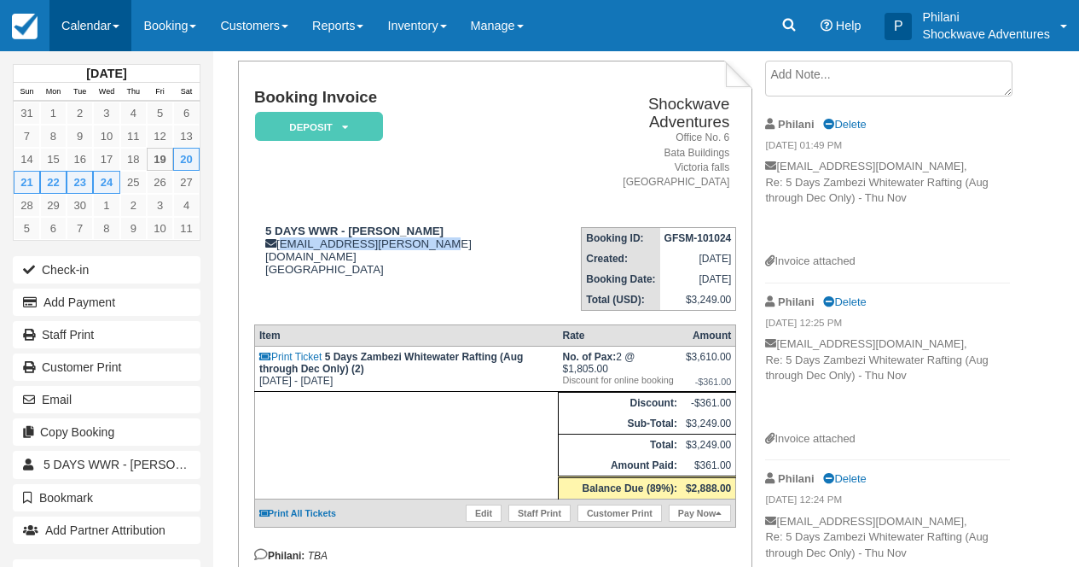
click at [71, 11] on link "Calendar" at bounding box center [90, 25] width 82 height 51
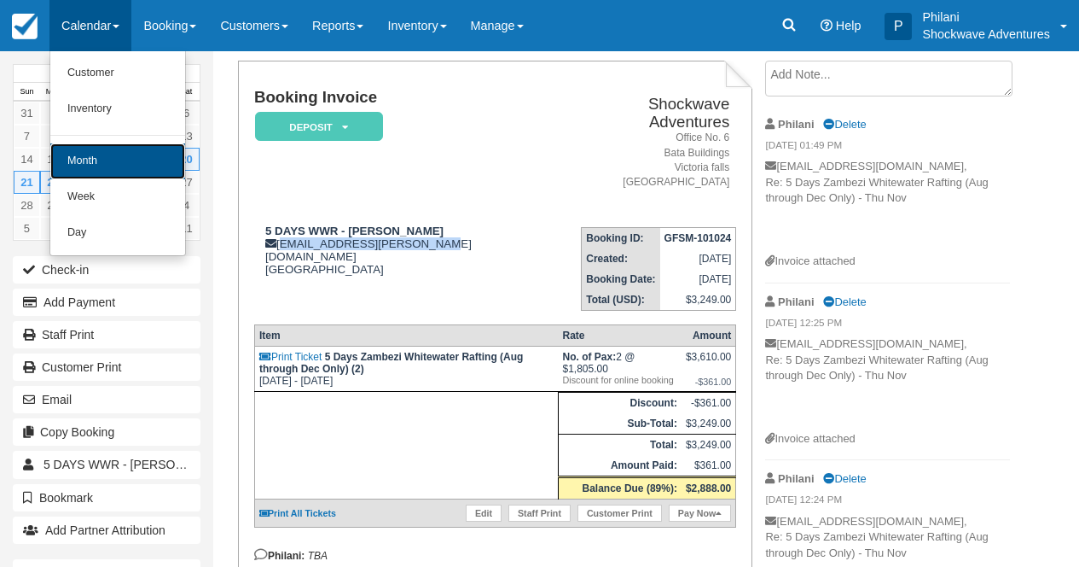
click at [98, 169] on link "Month" at bounding box center [117, 161] width 135 height 36
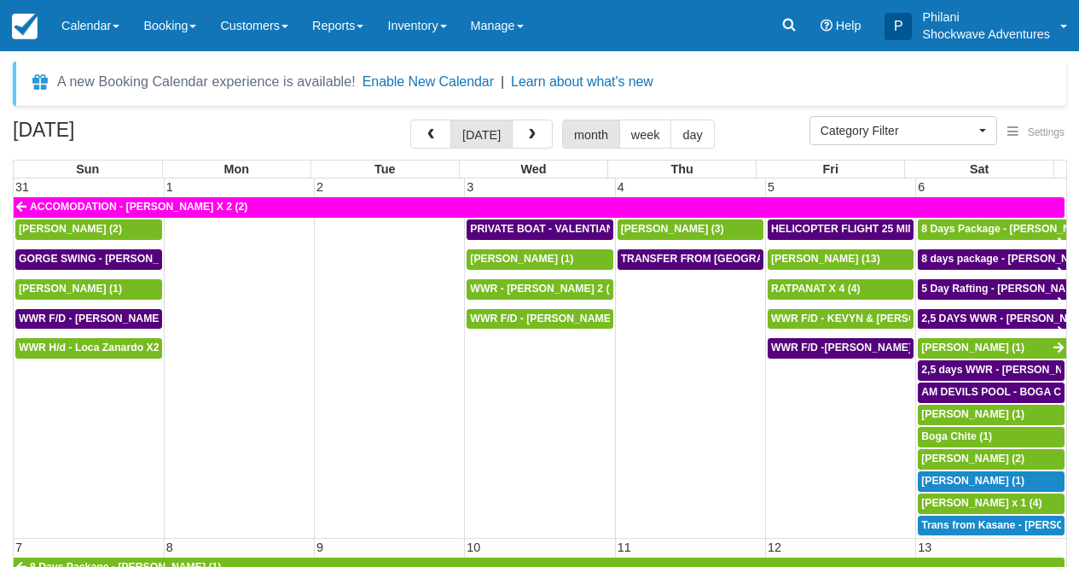
select select
